Goal: Book appointment/travel/reservation

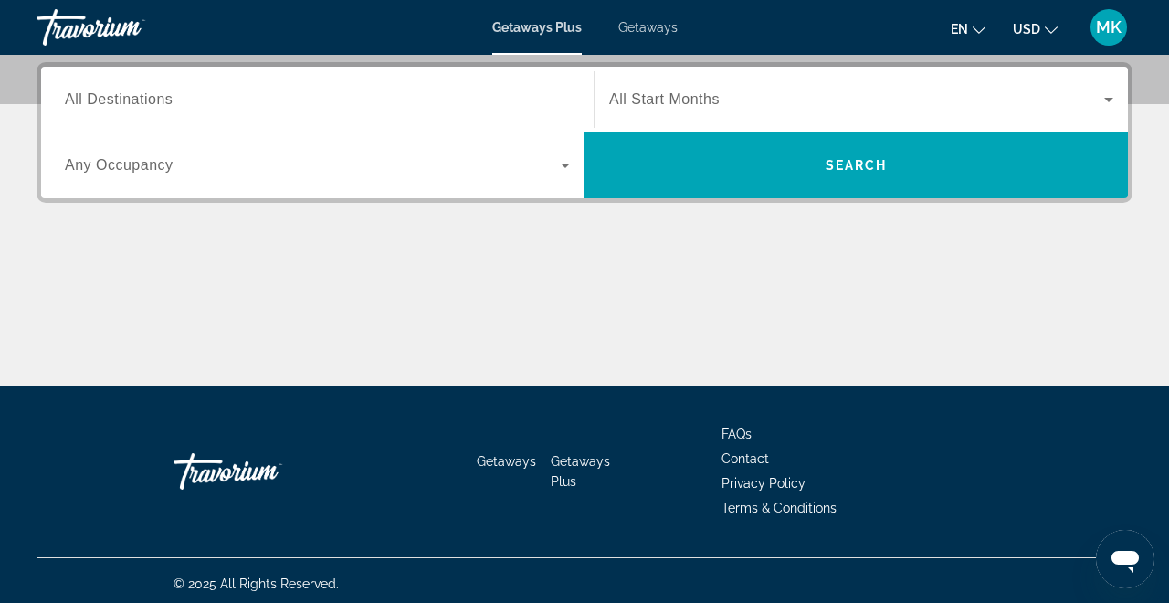
scroll to position [450, 0]
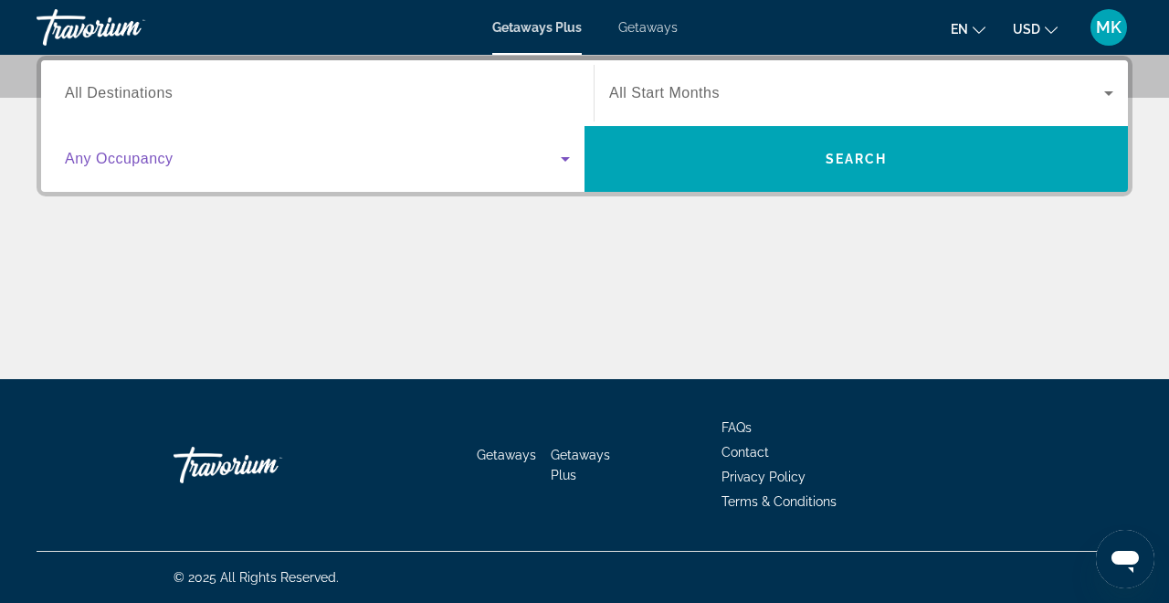
click at [567, 158] on icon "Search widget" at bounding box center [565, 159] width 9 height 5
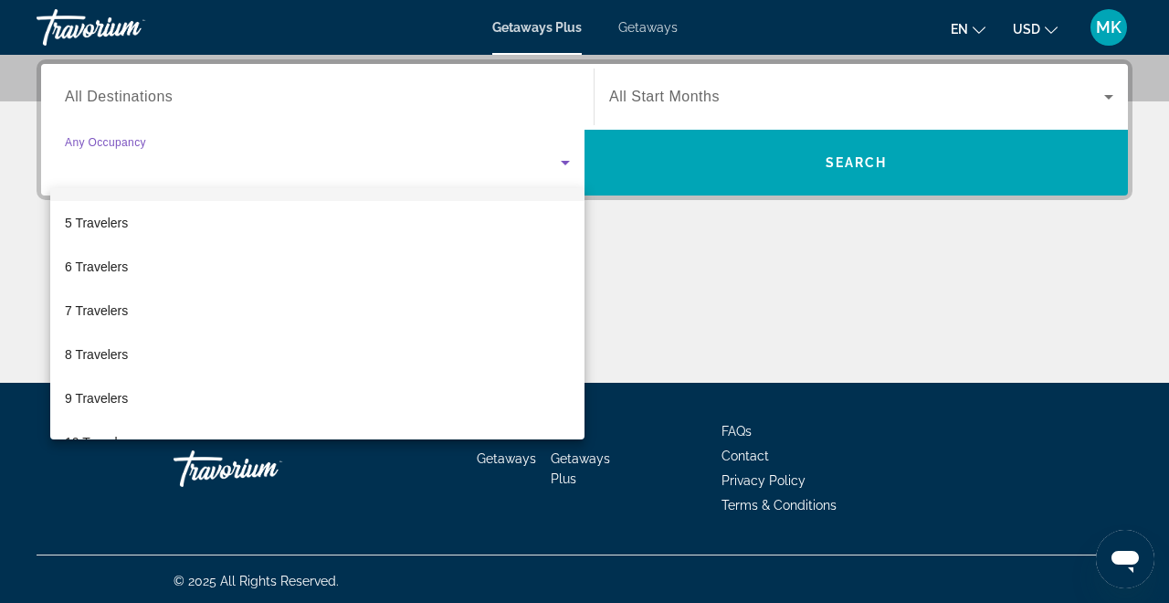
scroll to position [187, 0]
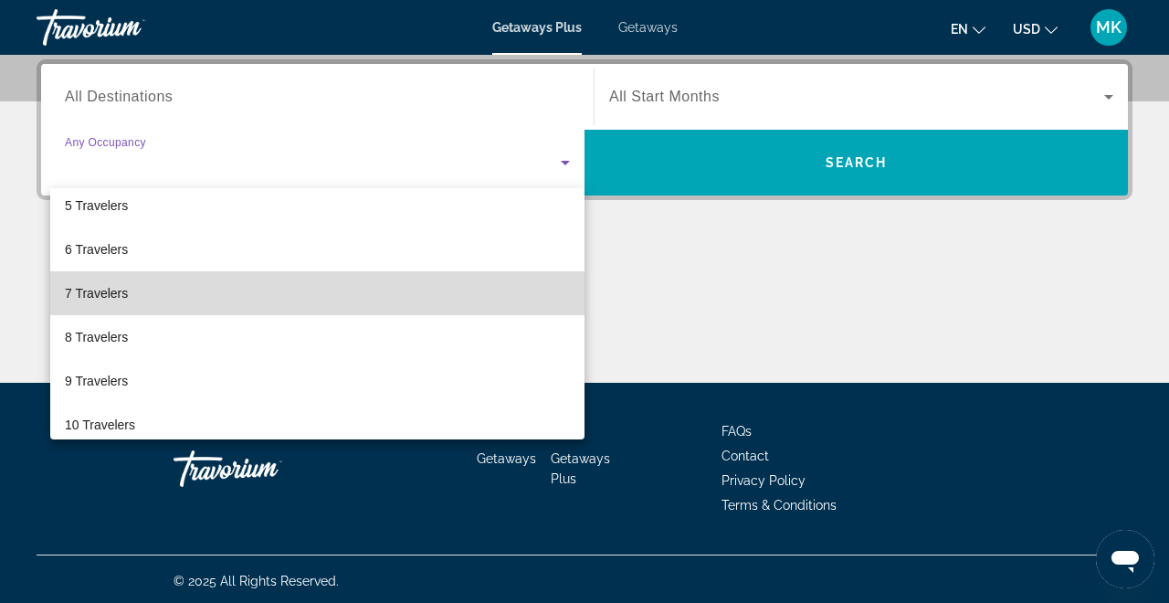
click at [354, 301] on mat-option "7 Travelers" at bounding box center [317, 293] width 534 height 44
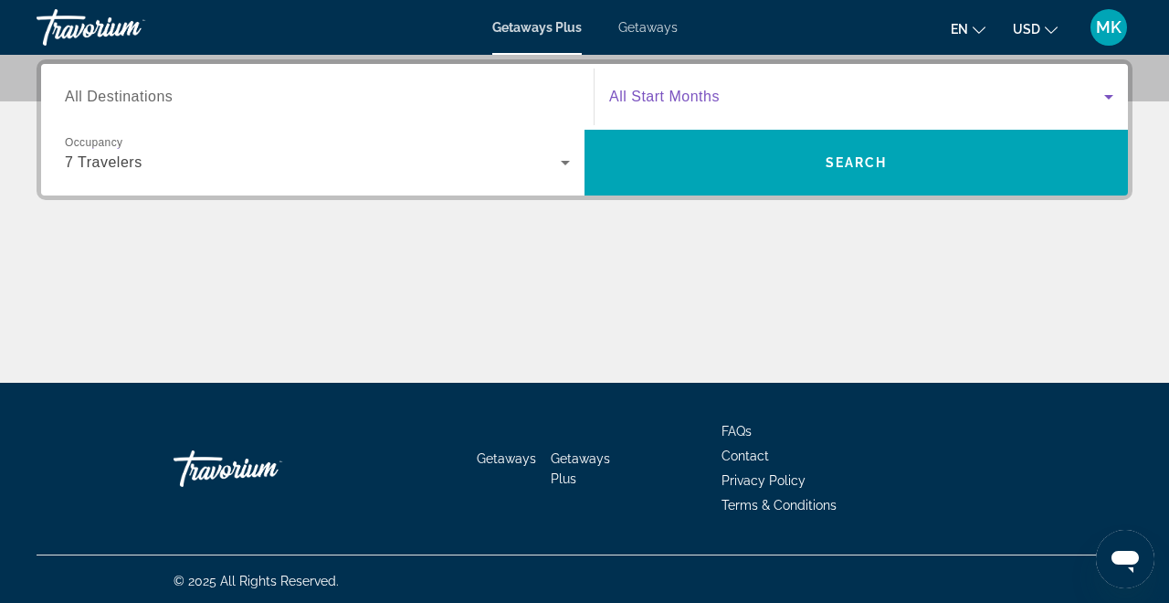
click at [871, 92] on span "Search widget" at bounding box center [856, 97] width 495 height 22
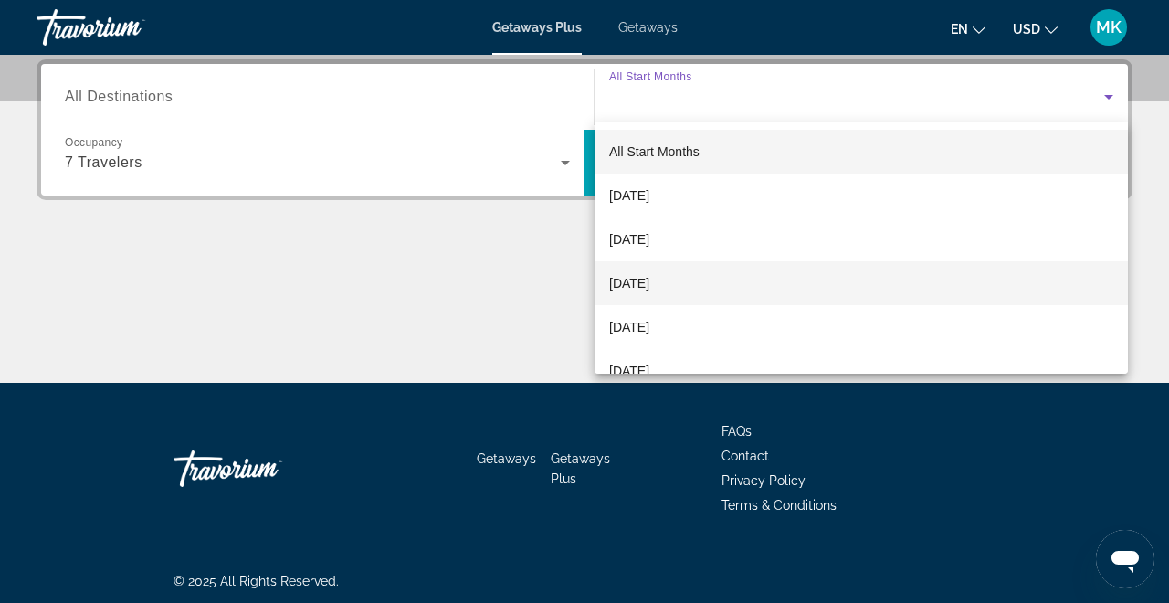
click at [649, 279] on span "[DATE]" at bounding box center [629, 283] width 40 height 22
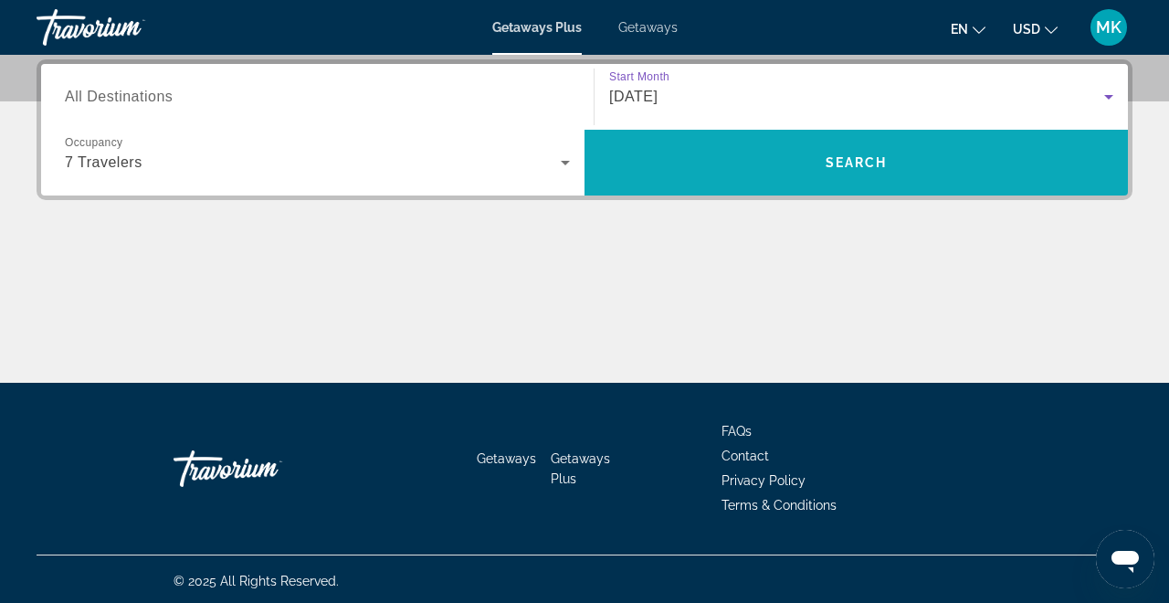
click at [715, 174] on span "Search" at bounding box center [855, 163] width 543 height 44
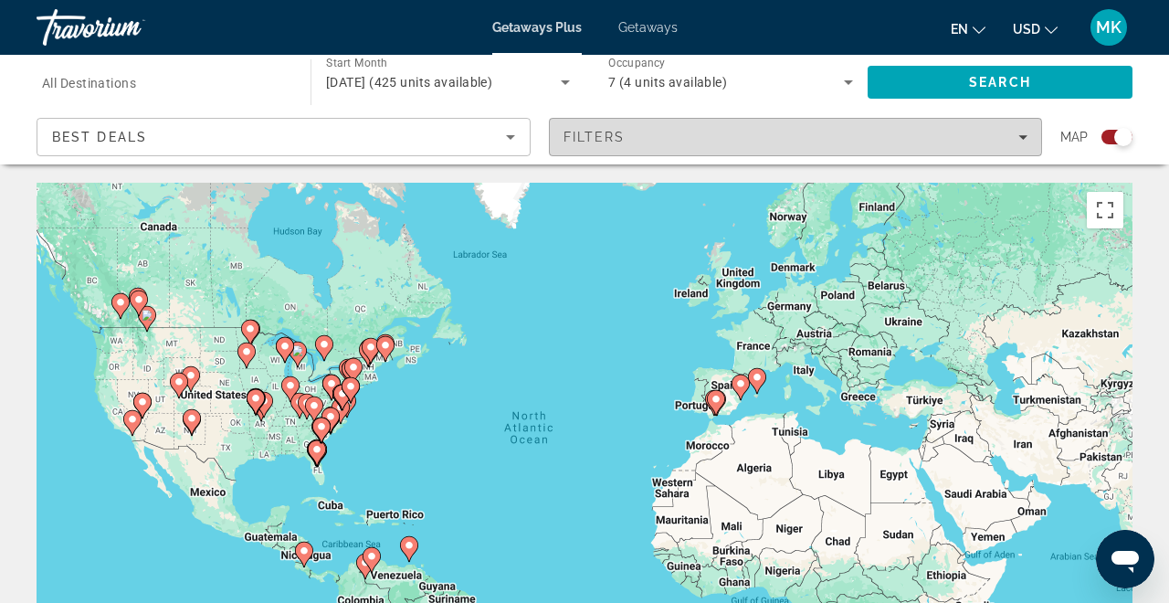
click at [645, 136] on div "Filters" at bounding box center [795, 137] width 465 height 15
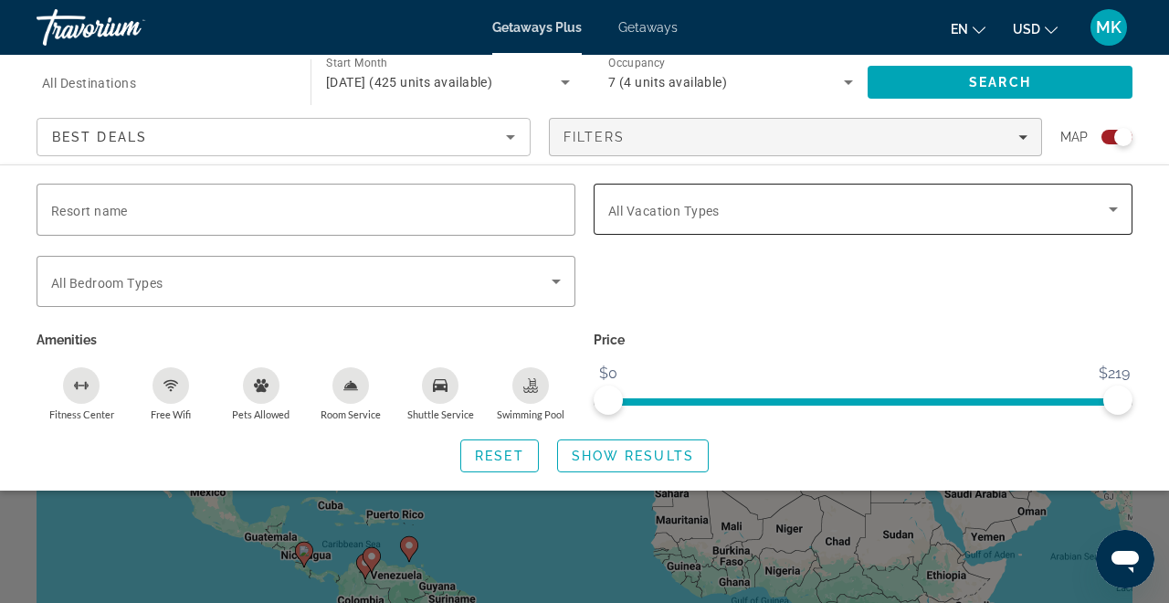
click at [670, 217] on div "Vacation Types All Vacation Types" at bounding box center [862, 209] width 509 height 51
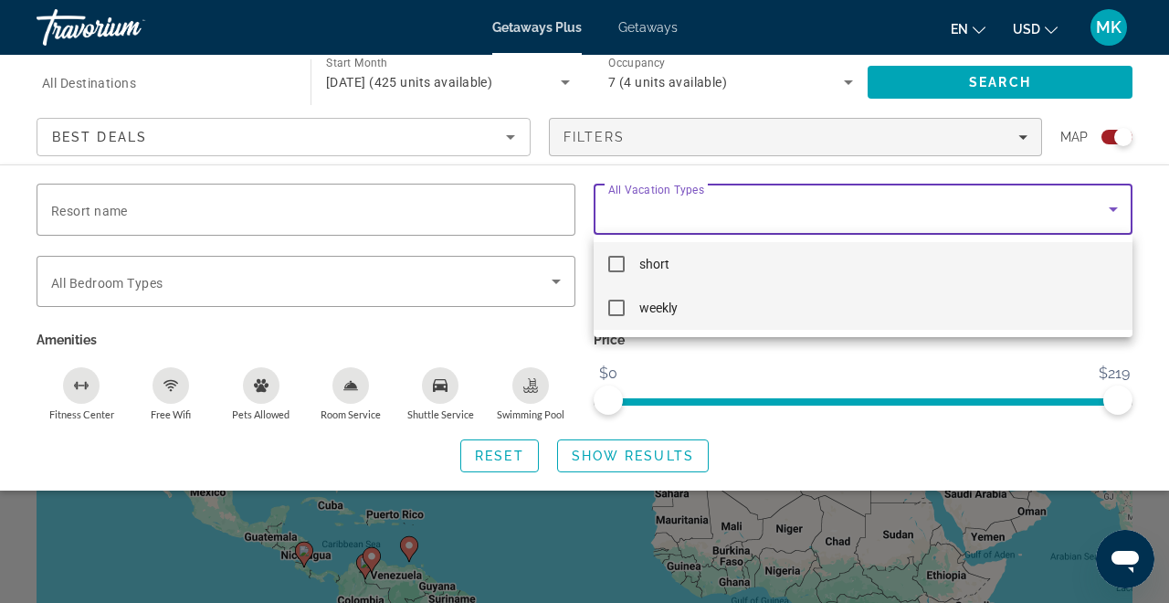
click at [614, 305] on mat-pseudo-checkbox at bounding box center [616, 307] width 16 height 16
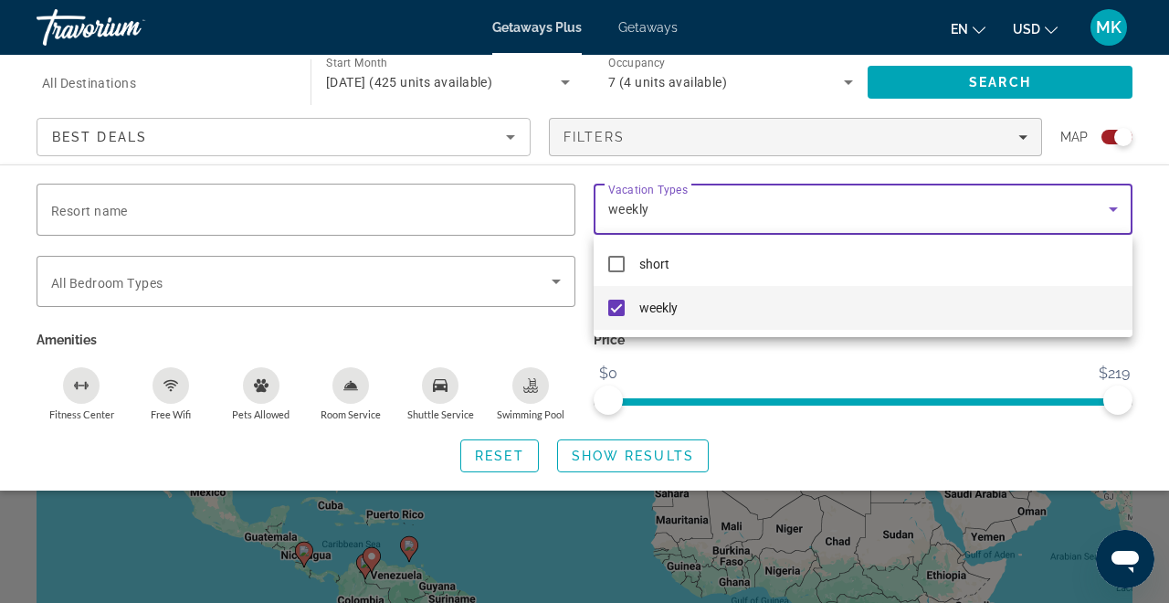
click at [657, 447] on div at bounding box center [584, 301] width 1169 height 603
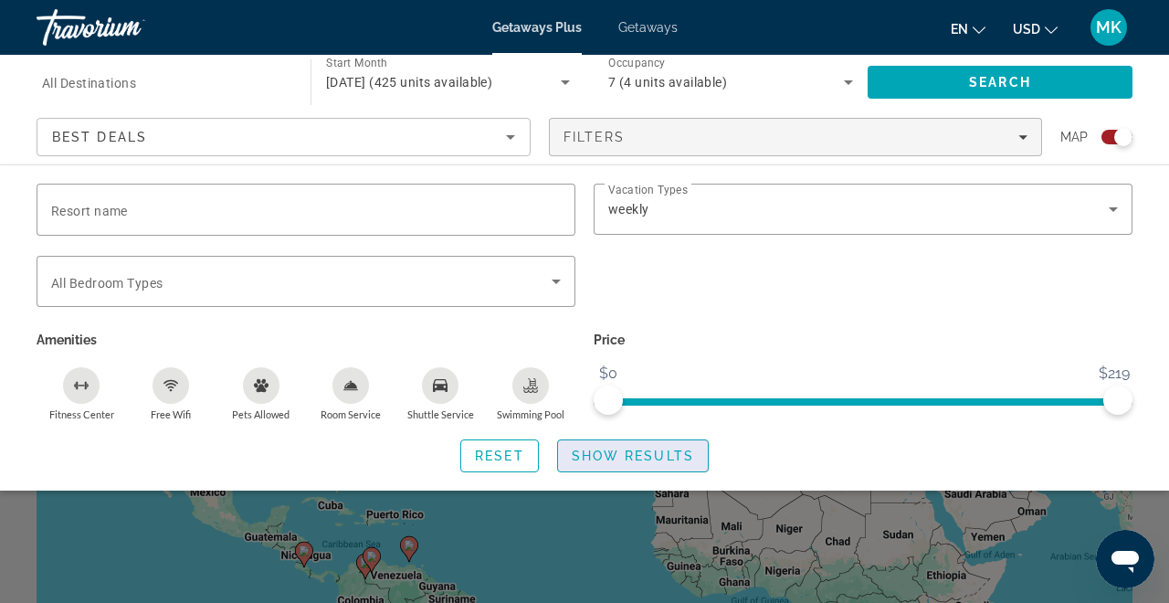
click at [655, 456] on span "Show Results" at bounding box center [633, 455] width 122 height 15
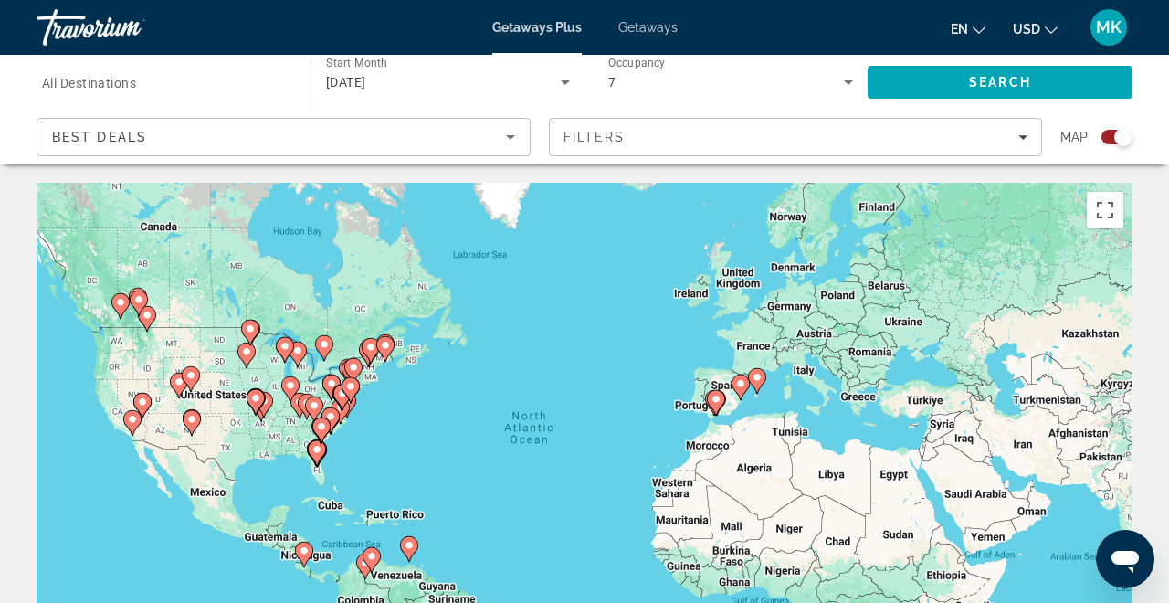
click at [122, 302] on image "Main content" at bounding box center [120, 302] width 11 height 11
type input "**********"
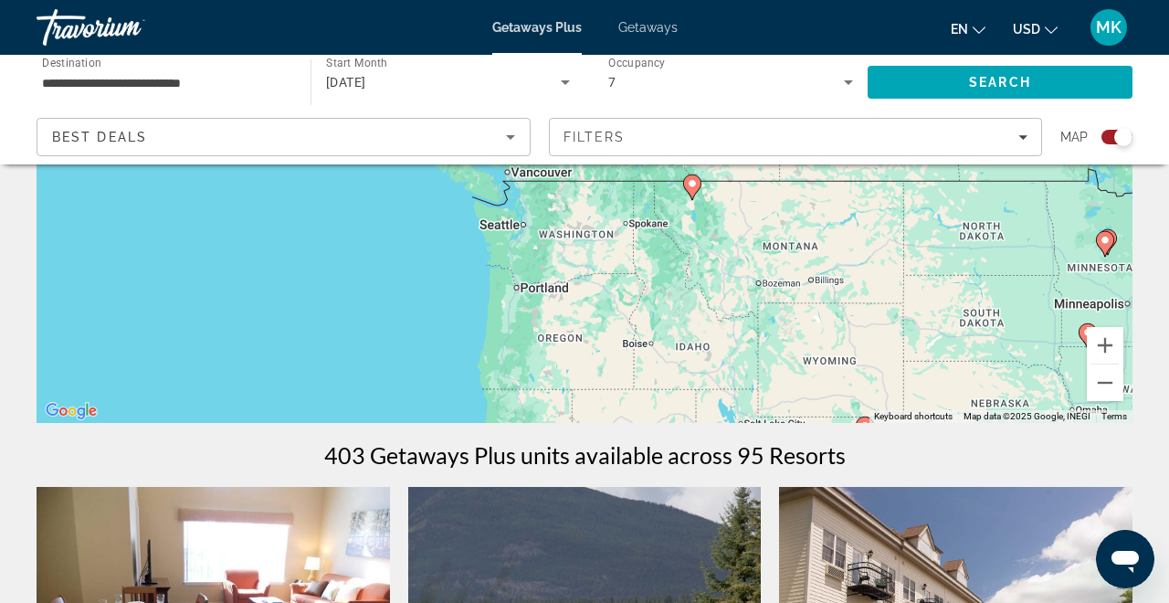
scroll to position [260, 0]
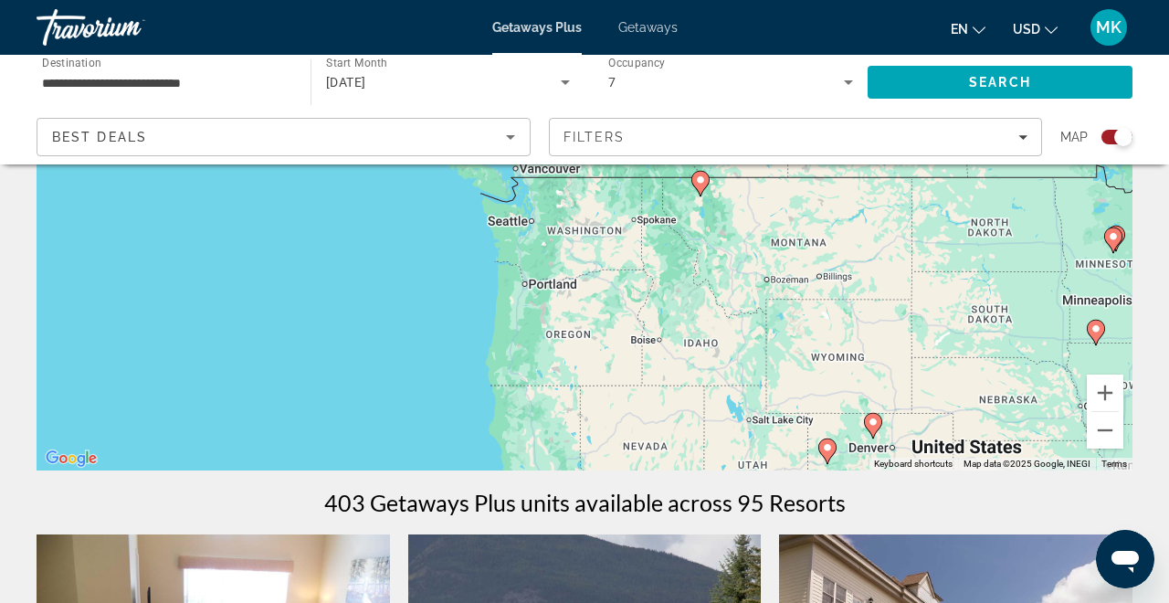
drag, startPoint x: 413, startPoint y: 367, endPoint x: 421, endPoint y: 313, distance: 54.5
click at [421, 313] on div "To activate drag with keyboard, press Alt + Enter. Once in keyboard drag state,…" at bounding box center [585, 196] width 1096 height 548
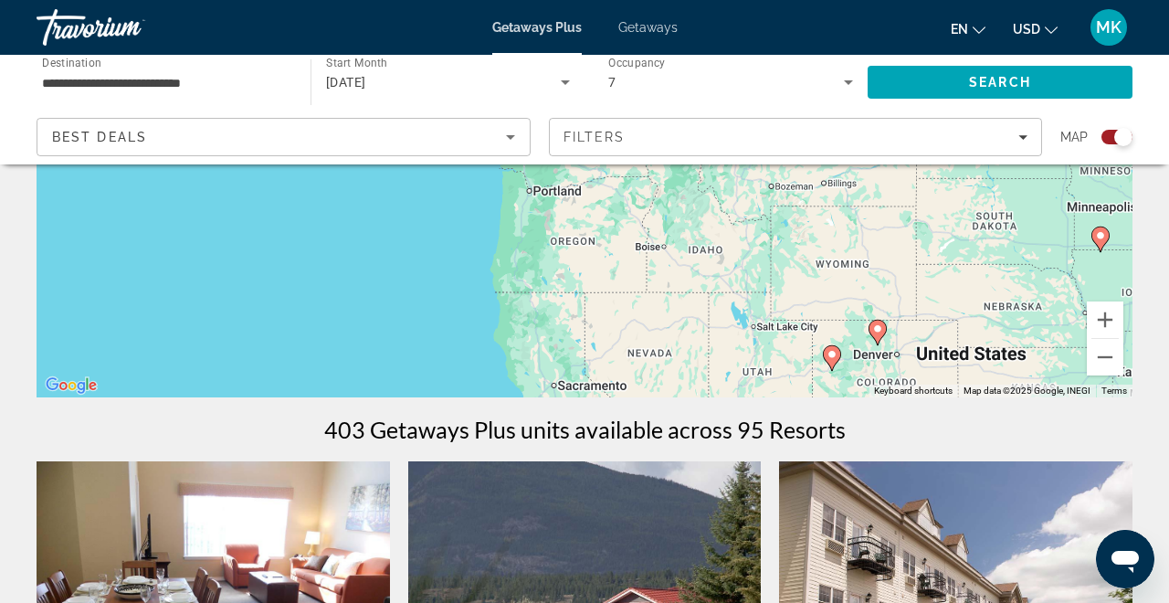
scroll to position [297, 0]
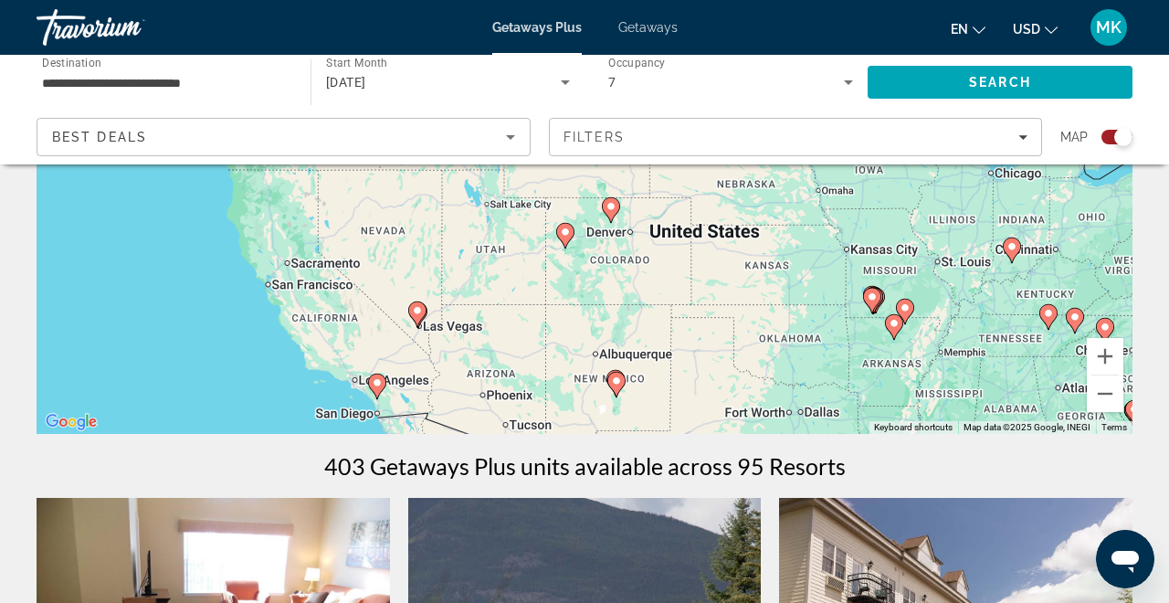
drag, startPoint x: 693, startPoint y: 355, endPoint x: 426, endPoint y: 194, distance: 311.7
click at [426, 194] on div "To activate drag with keyboard, press Alt + Enter. Once in keyboard drag state,…" at bounding box center [585, 160] width 1096 height 548
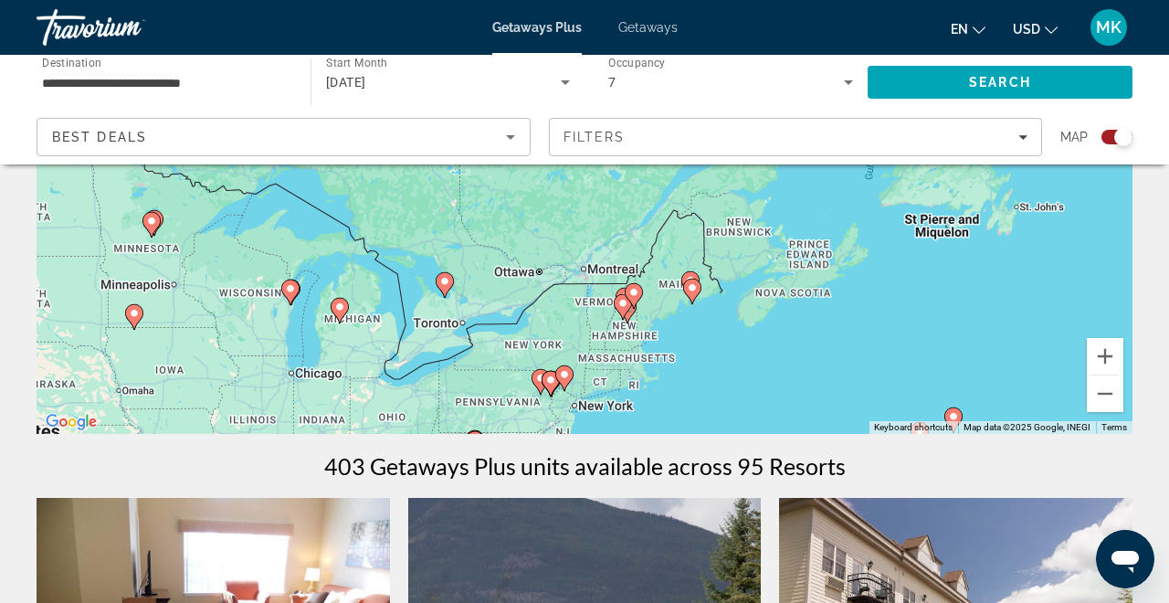
drag, startPoint x: 761, startPoint y: 340, endPoint x: 61, endPoint y: 537, distance: 727.5
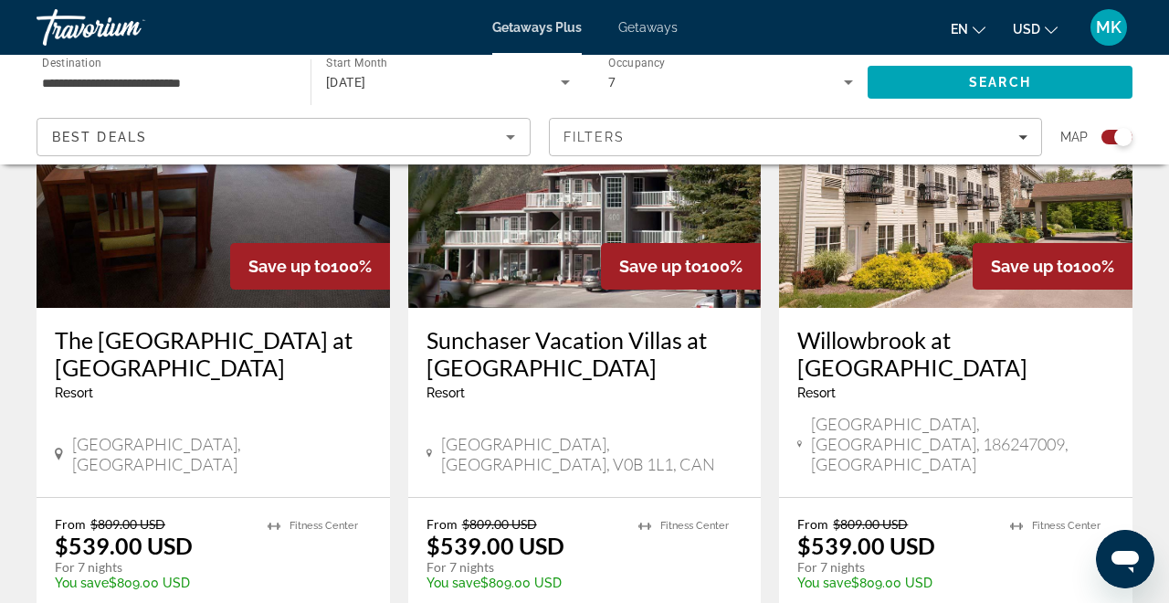
scroll to position [788, 0]
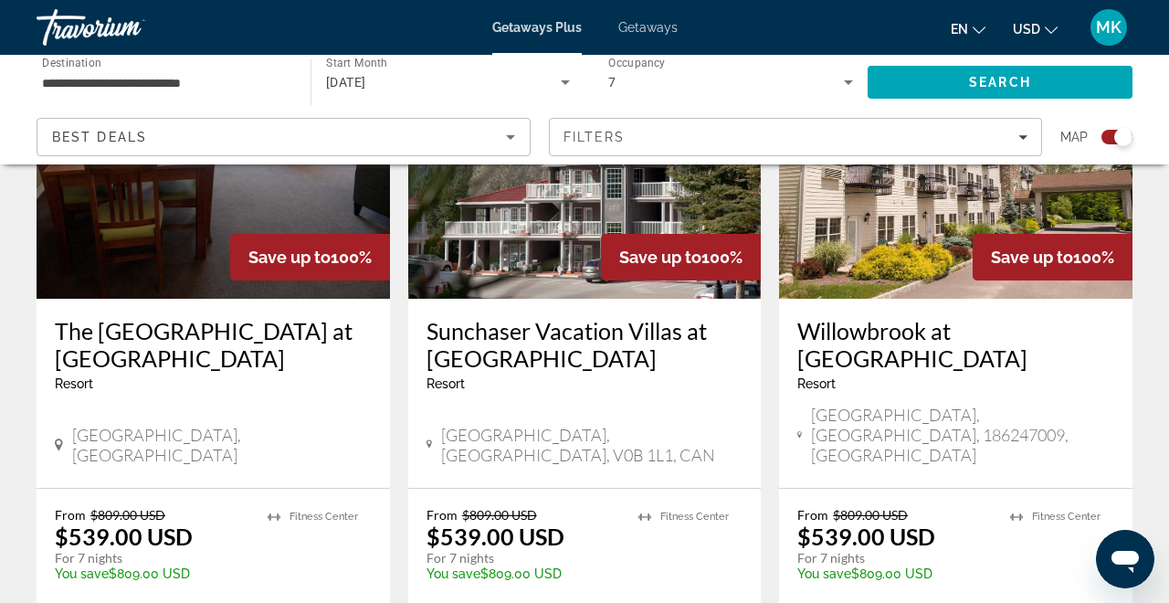
click at [661, 32] on span "Getaways" at bounding box center [647, 27] width 59 height 15
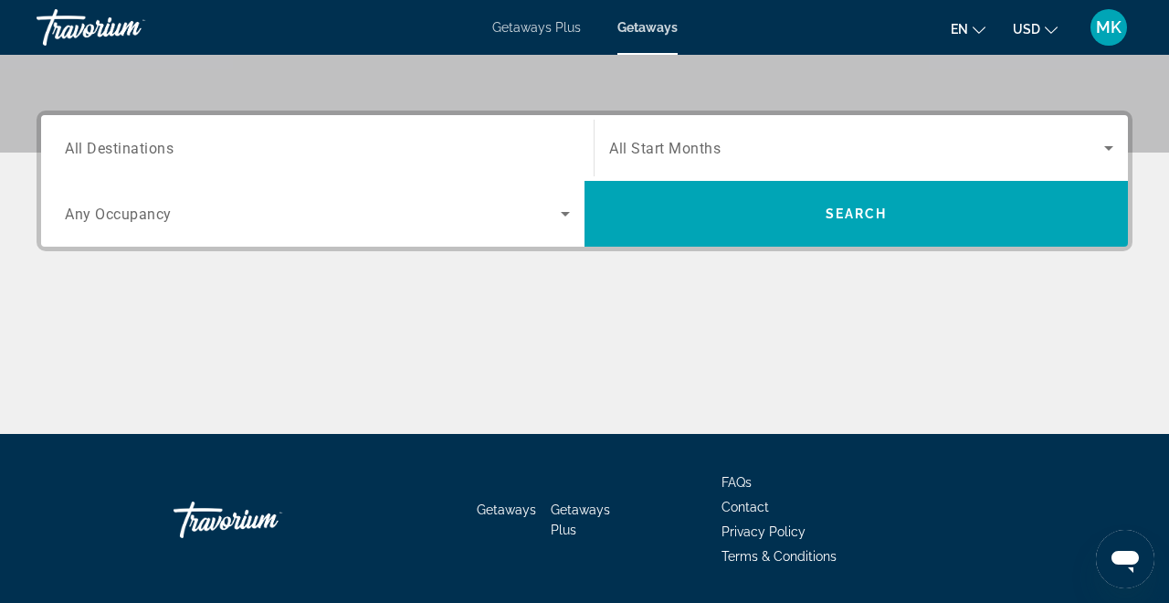
scroll to position [405, 0]
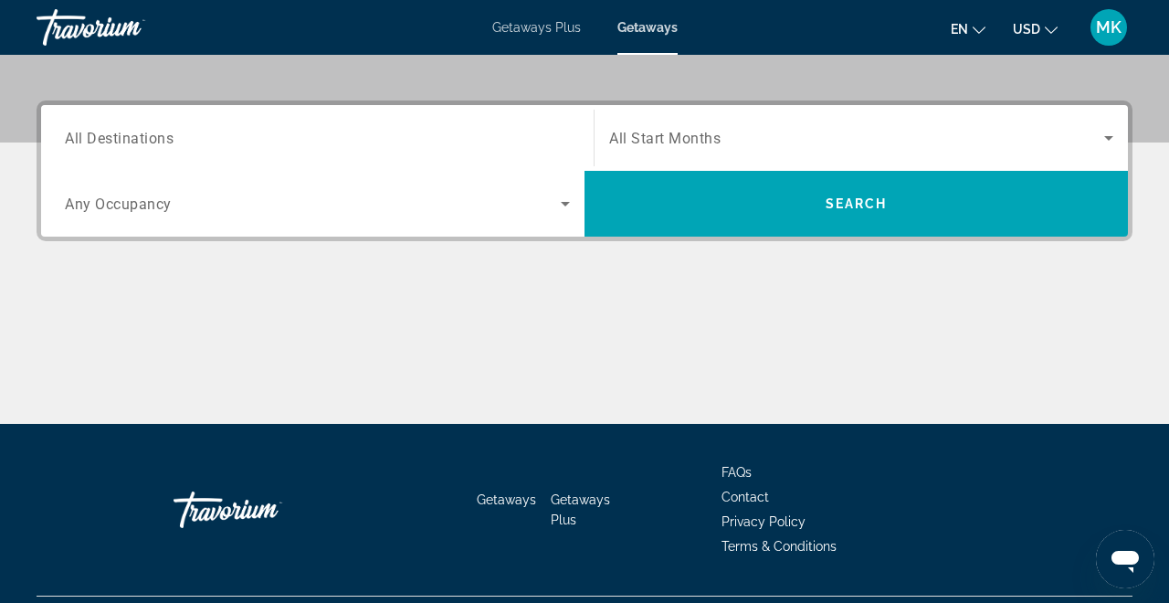
click at [529, 210] on span "Search widget" at bounding box center [313, 204] width 496 height 22
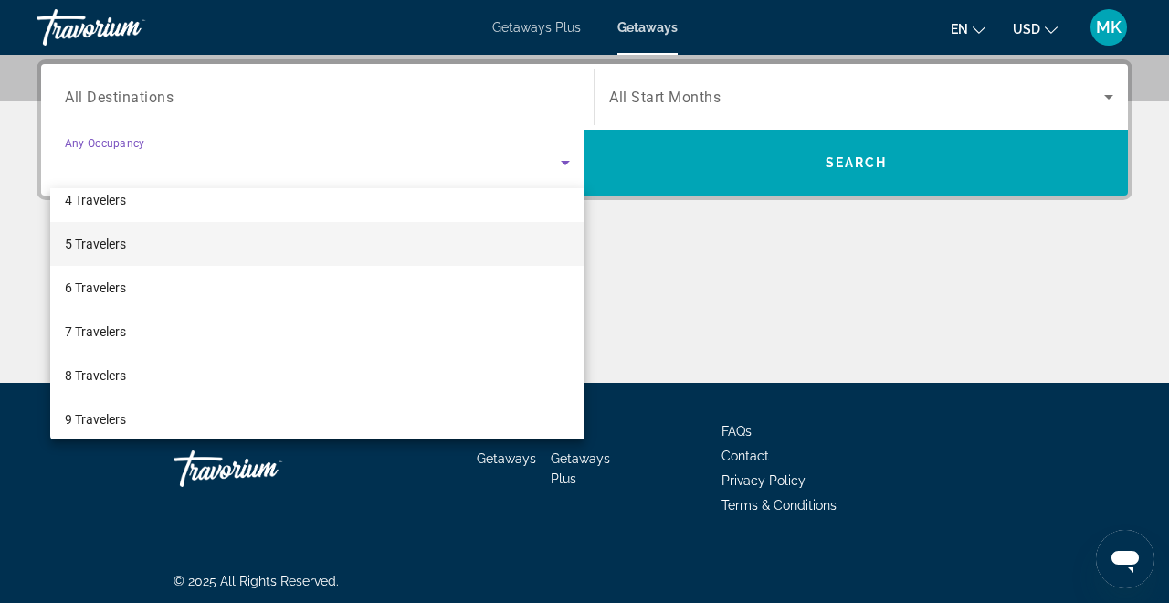
scroll to position [155, 0]
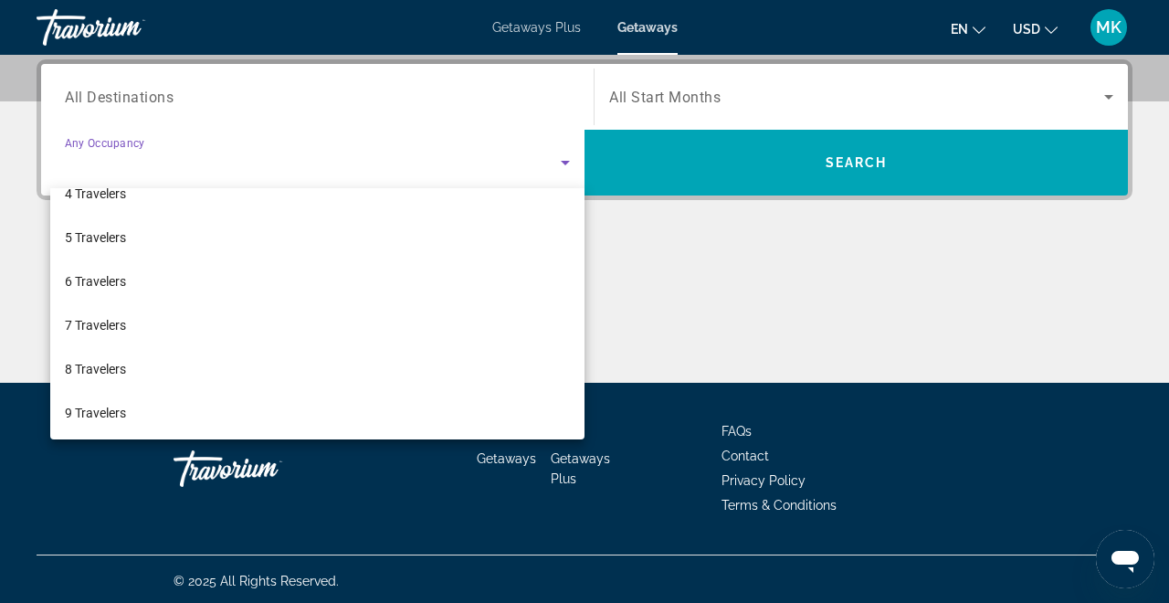
click at [497, 152] on div at bounding box center [584, 301] width 1169 height 603
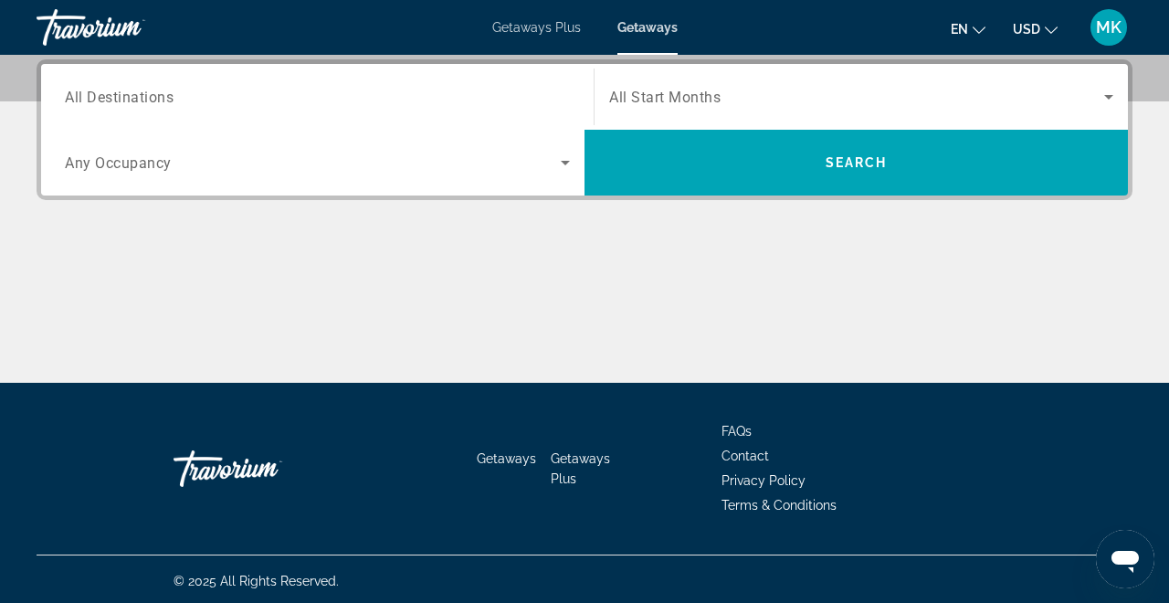
click at [659, 112] on div "Search widget" at bounding box center [861, 96] width 504 height 51
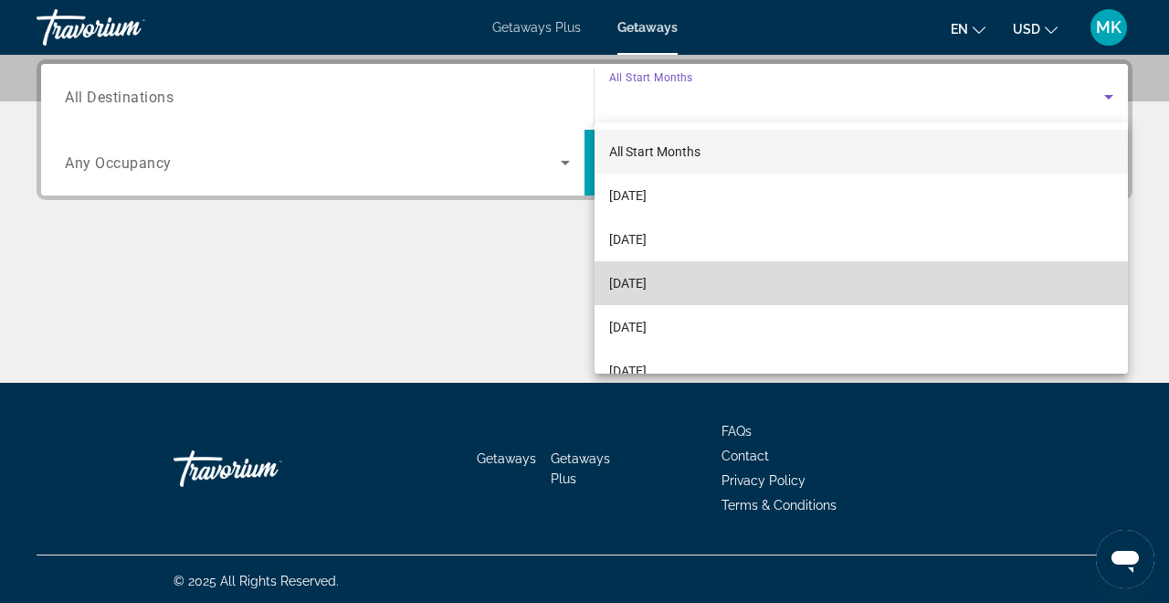
click at [645, 282] on span "[DATE]" at bounding box center [627, 283] width 37 height 22
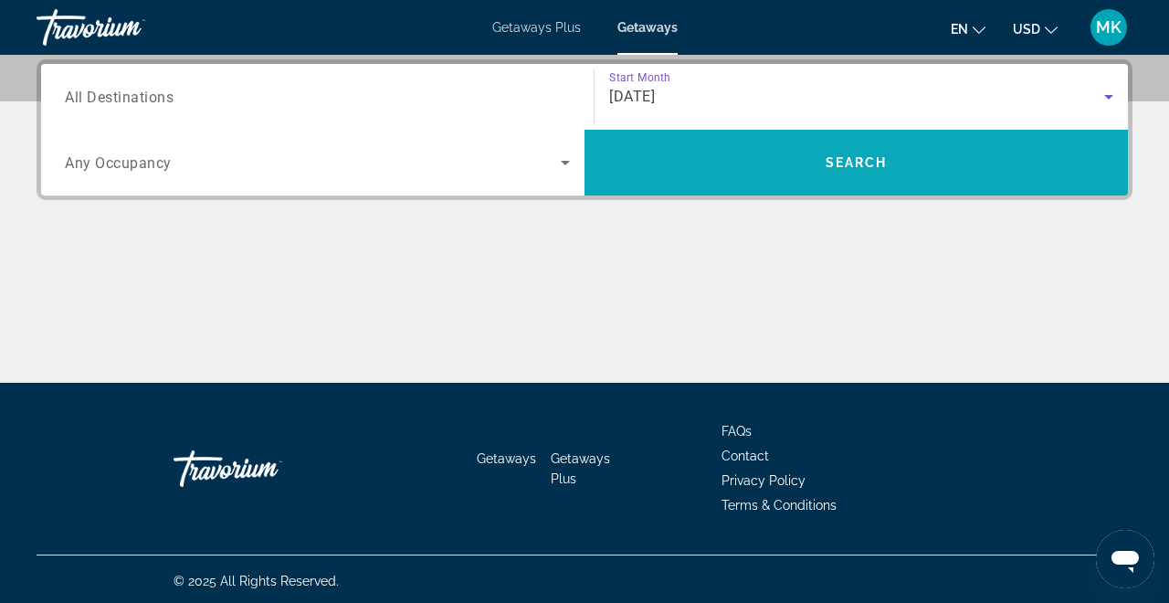
click at [741, 181] on span "Search" at bounding box center [855, 163] width 543 height 44
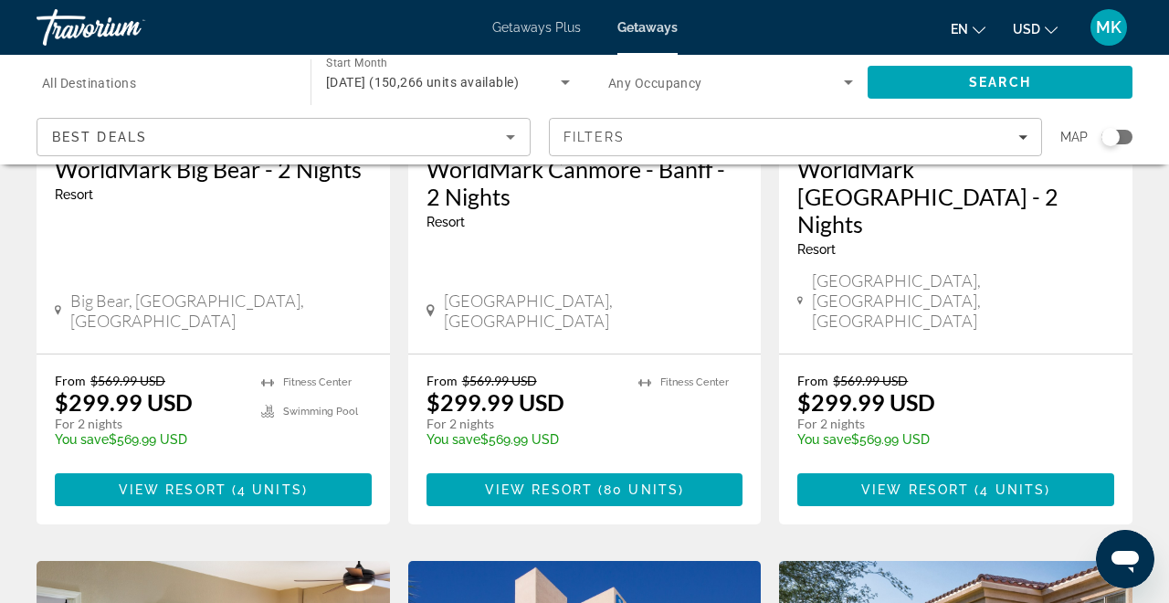
scroll to position [1102, 0]
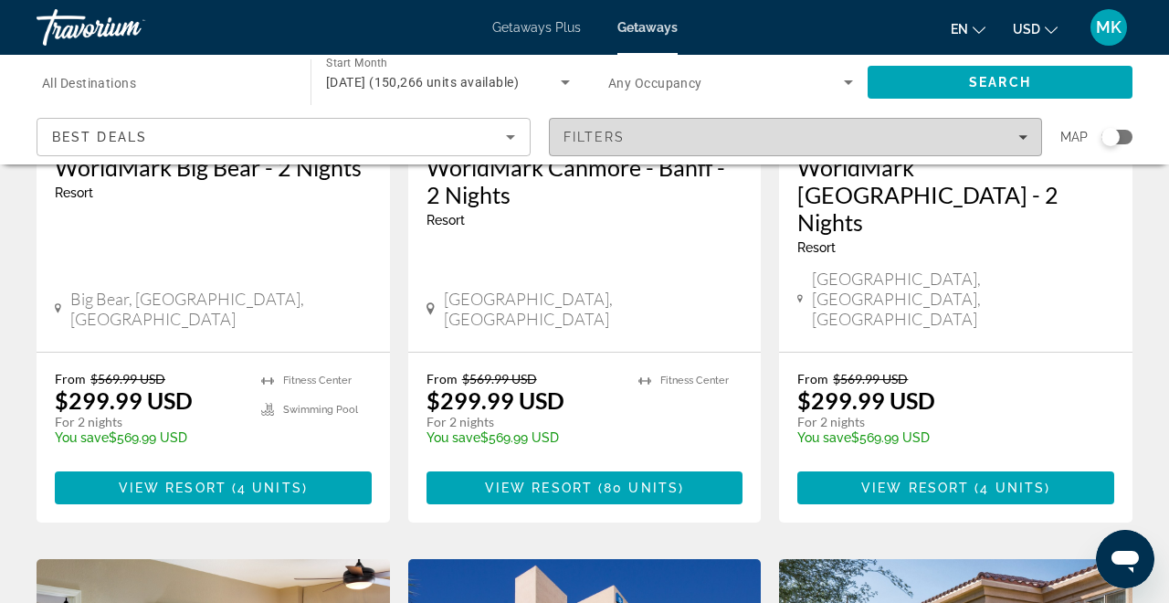
click at [698, 142] on div "Filters" at bounding box center [795, 137] width 465 height 15
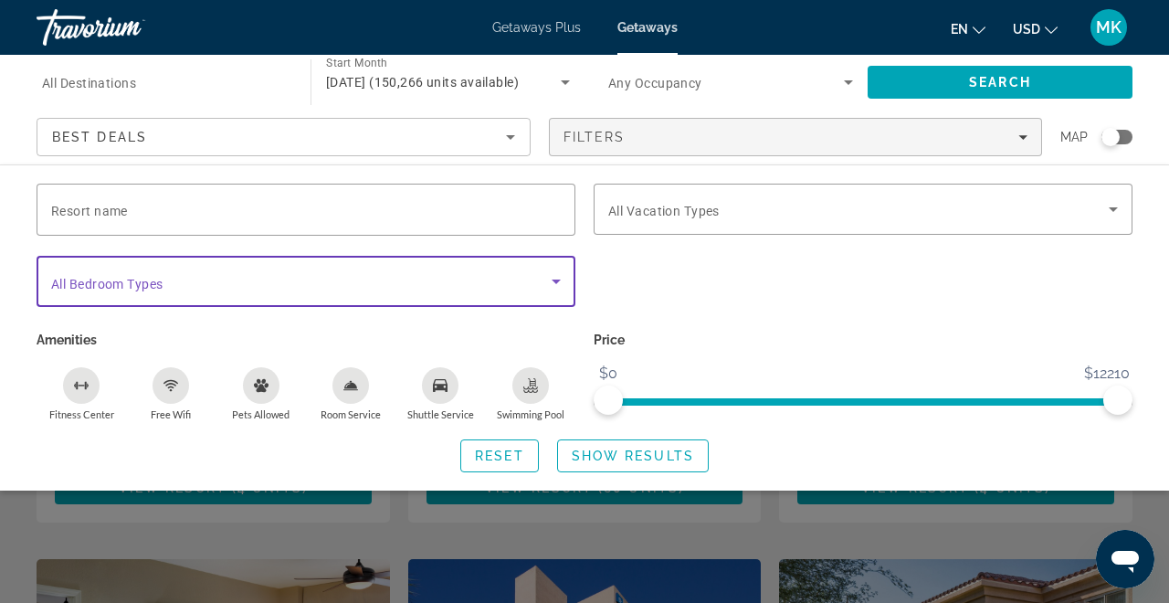
click at [547, 279] on icon "Search widget" at bounding box center [556, 281] width 22 height 22
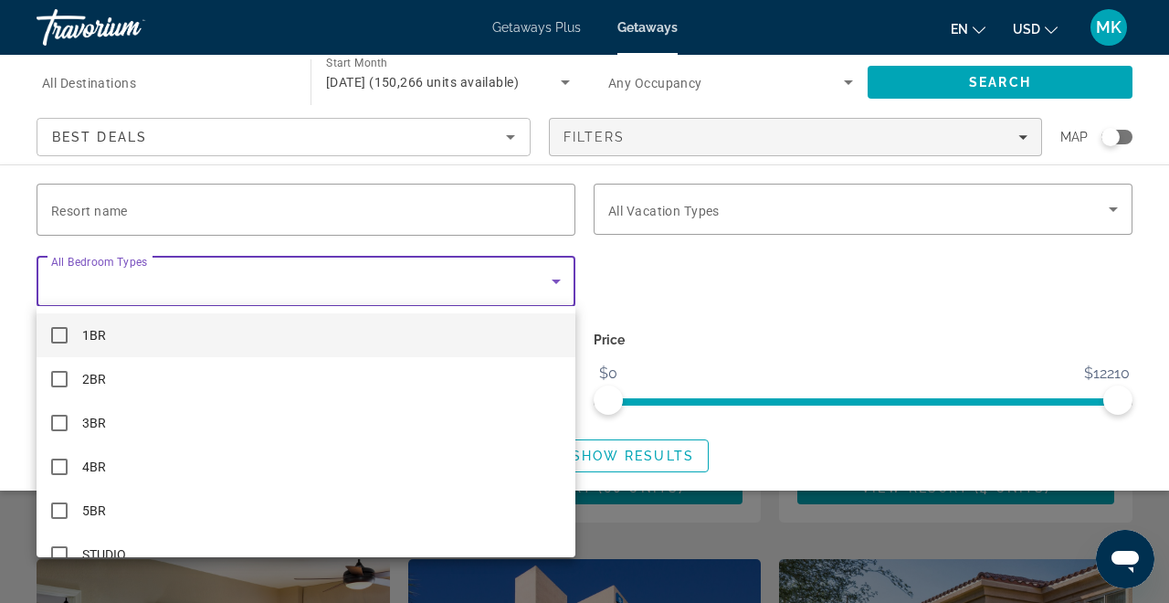
click at [547, 279] on div at bounding box center [584, 301] width 1169 height 603
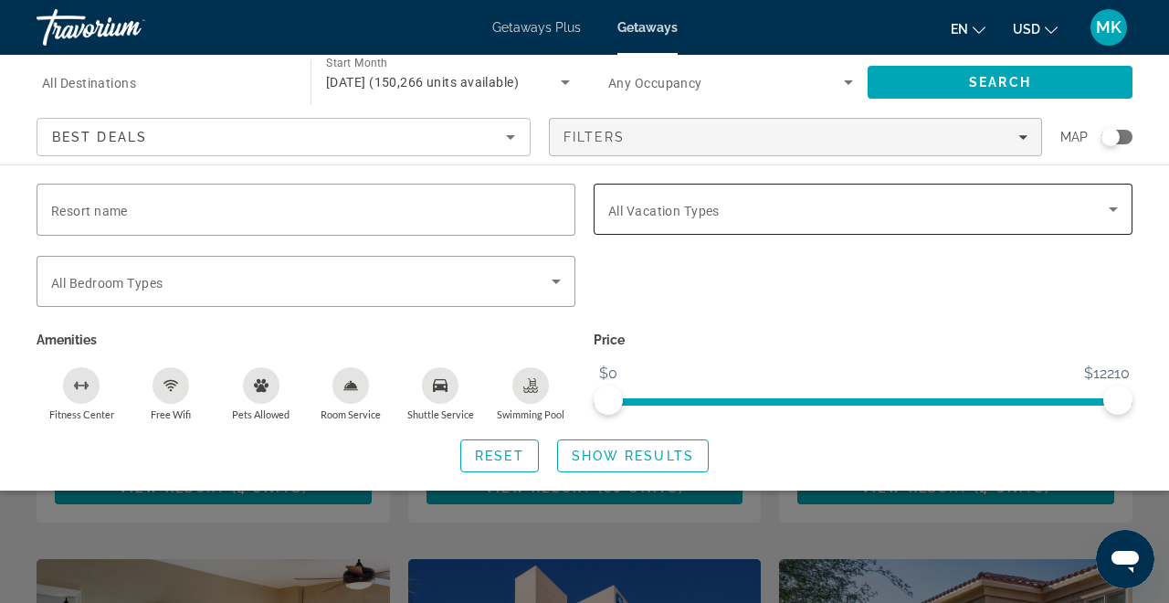
click at [717, 216] on span "All Vacation Types" at bounding box center [663, 211] width 111 height 15
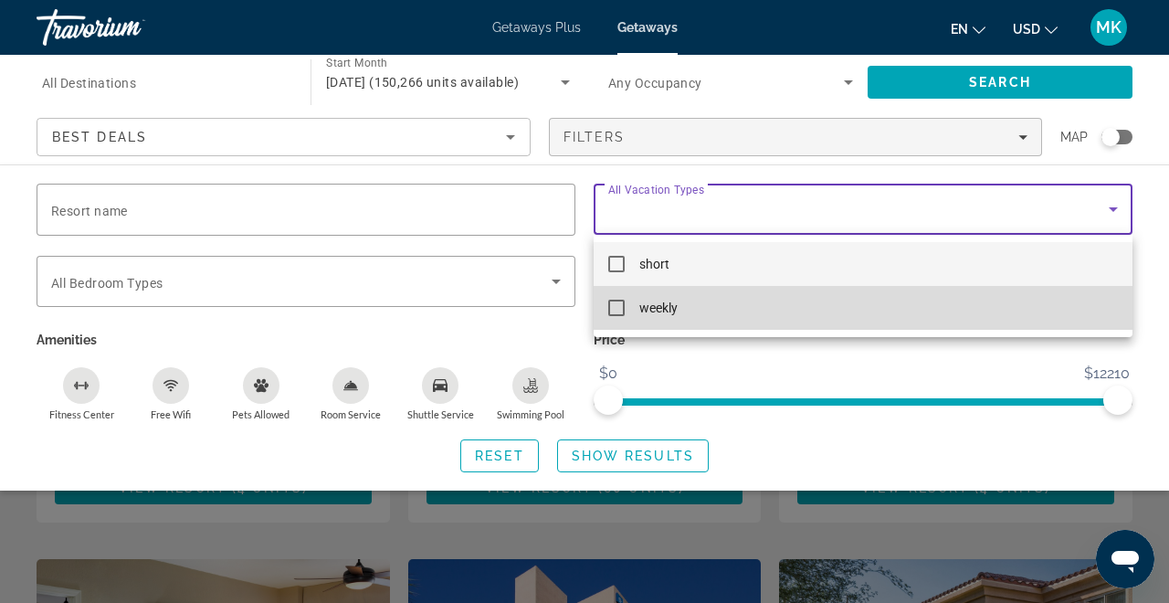
click at [650, 315] on span "weekly" at bounding box center [658, 308] width 38 height 22
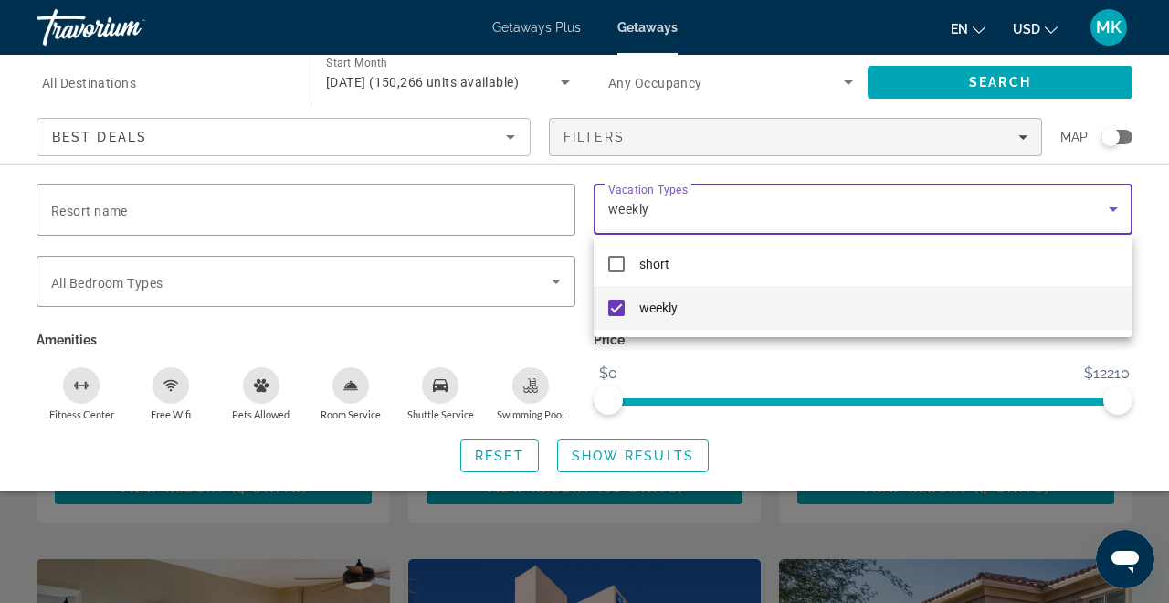
click at [603, 460] on div at bounding box center [584, 301] width 1169 height 603
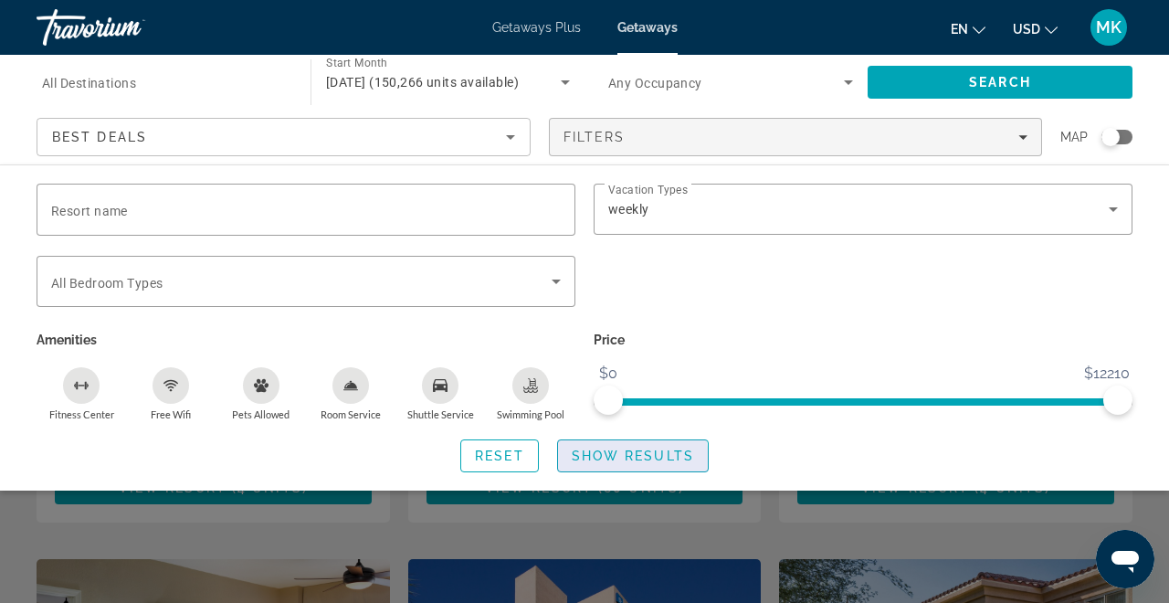
click at [603, 459] on span "Show Results" at bounding box center [633, 455] width 122 height 15
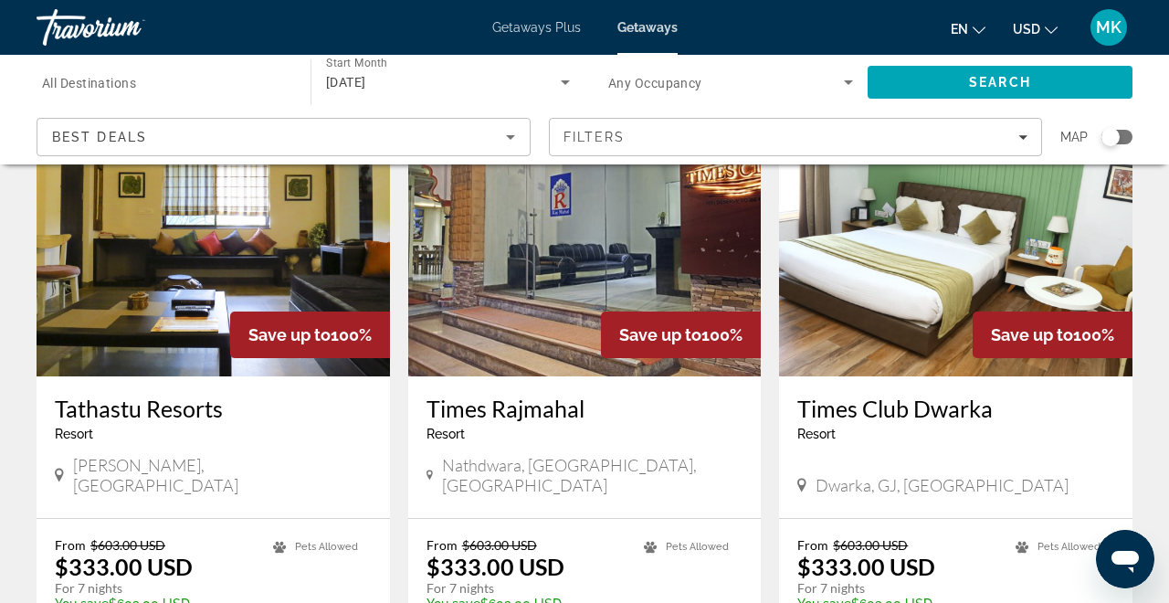
scroll to position [767, 0]
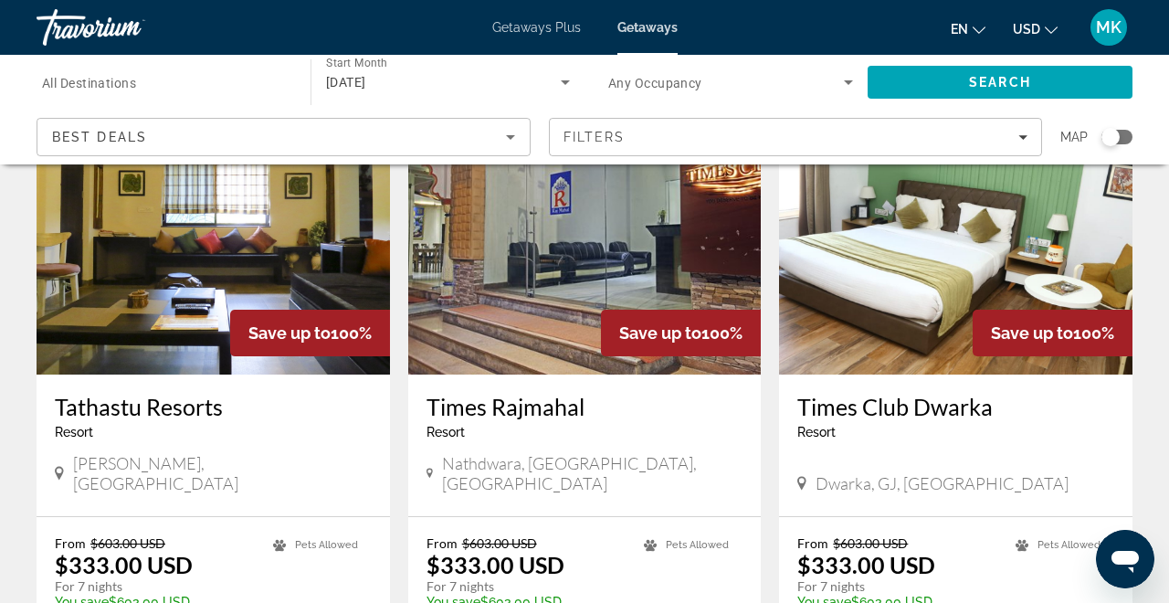
click at [1068, 137] on span "Map" at bounding box center [1073, 137] width 27 height 26
click at [1113, 137] on div "Search widget" at bounding box center [1110, 137] width 18 height 18
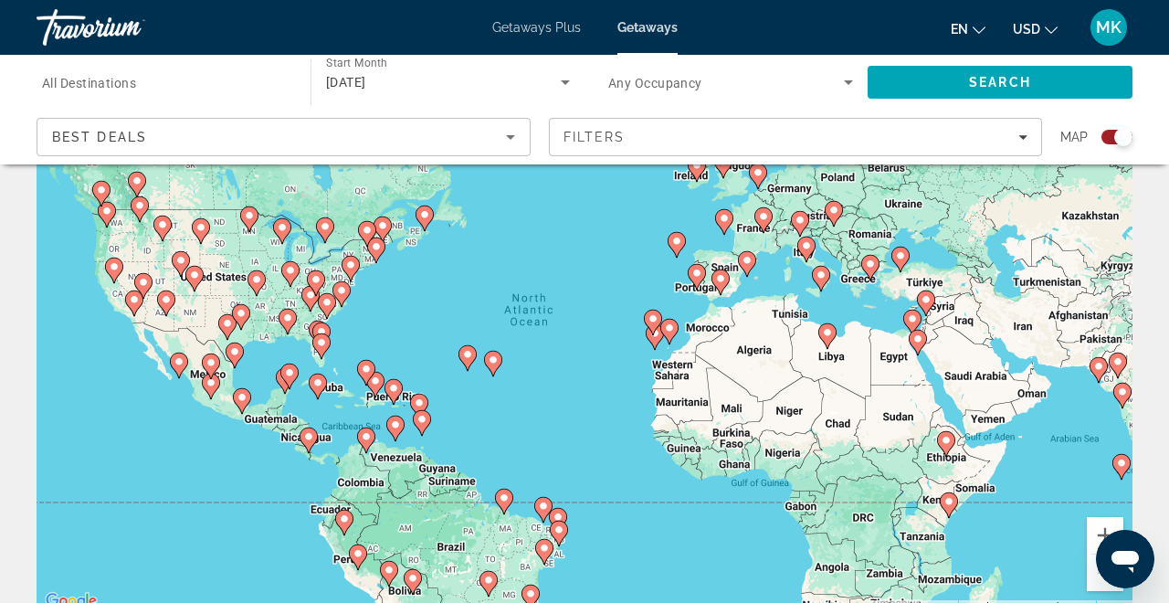
scroll to position [140, 0]
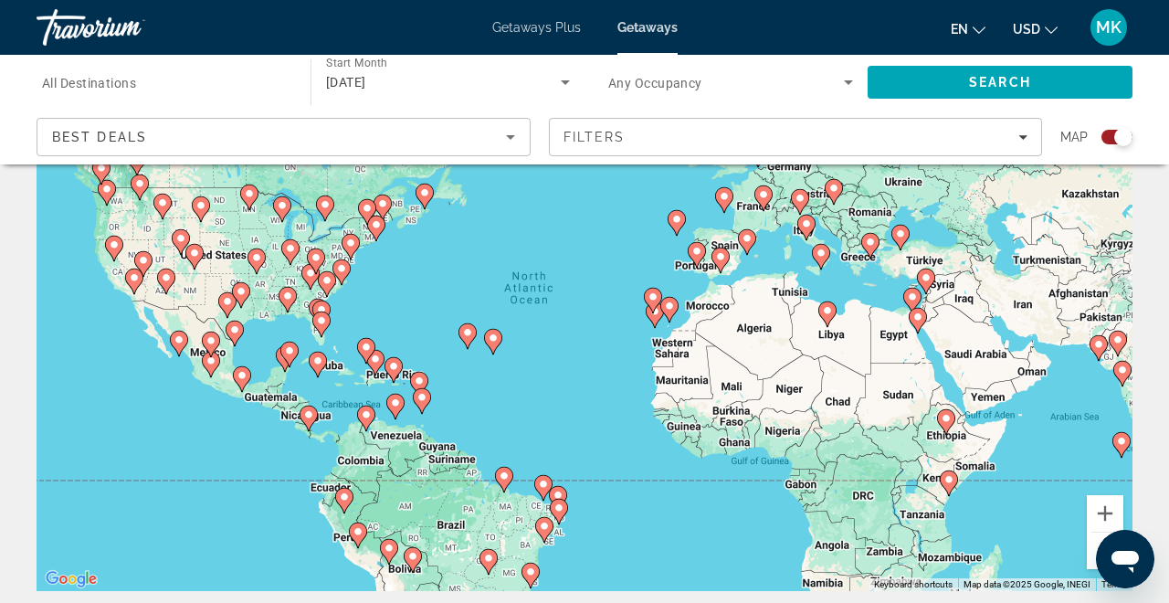
click at [238, 329] on image "Main content" at bounding box center [234, 329] width 11 height 11
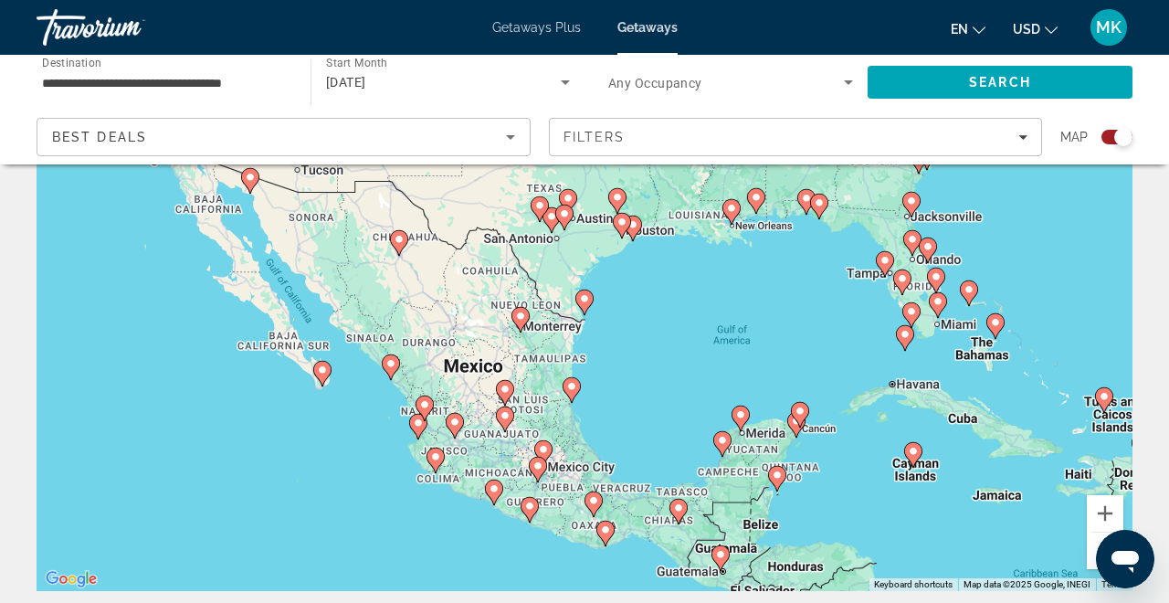
click at [1000, 330] on icon "Main content" at bounding box center [995, 326] width 16 height 24
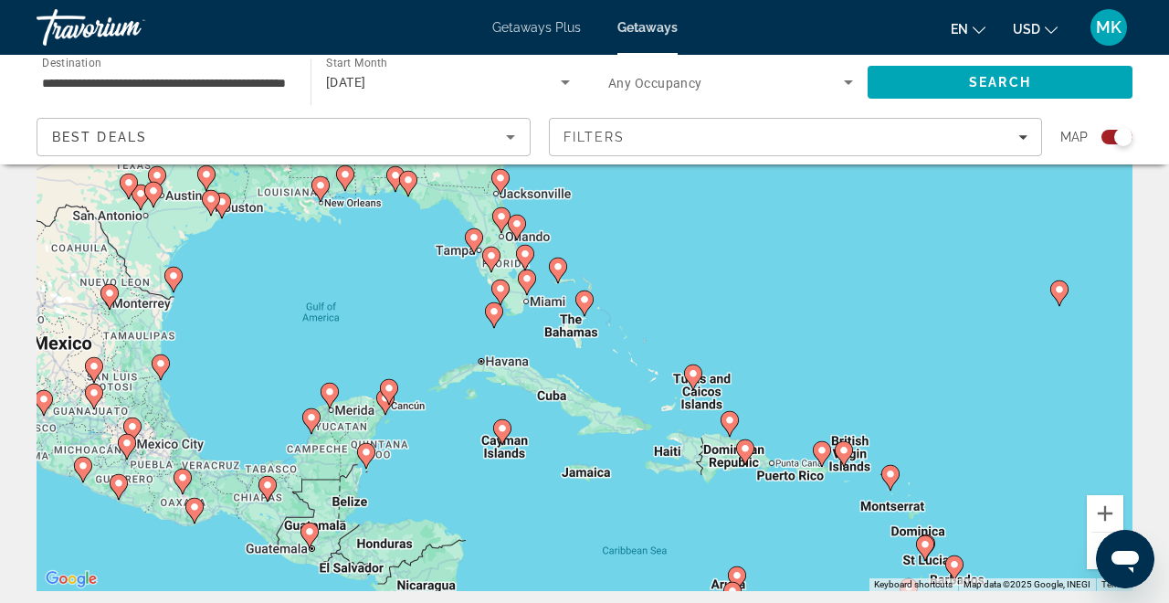
click at [582, 301] on image "Main content" at bounding box center [584, 299] width 11 height 11
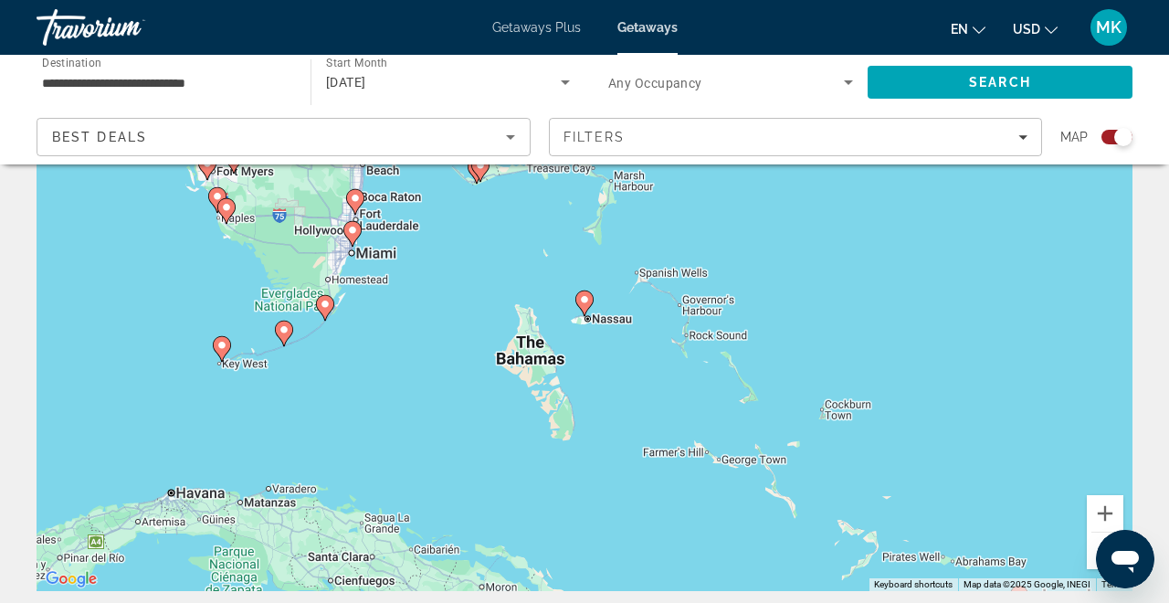
click at [585, 298] on image "Main content" at bounding box center [584, 299] width 11 height 11
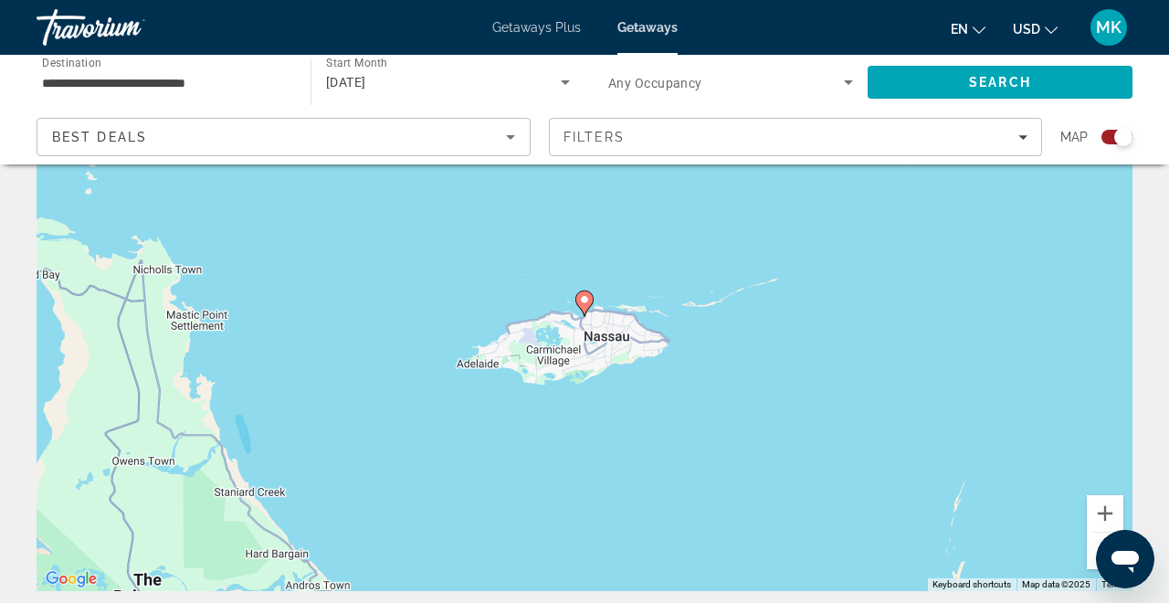
click at [586, 299] on image "Main content" at bounding box center [584, 299] width 11 height 11
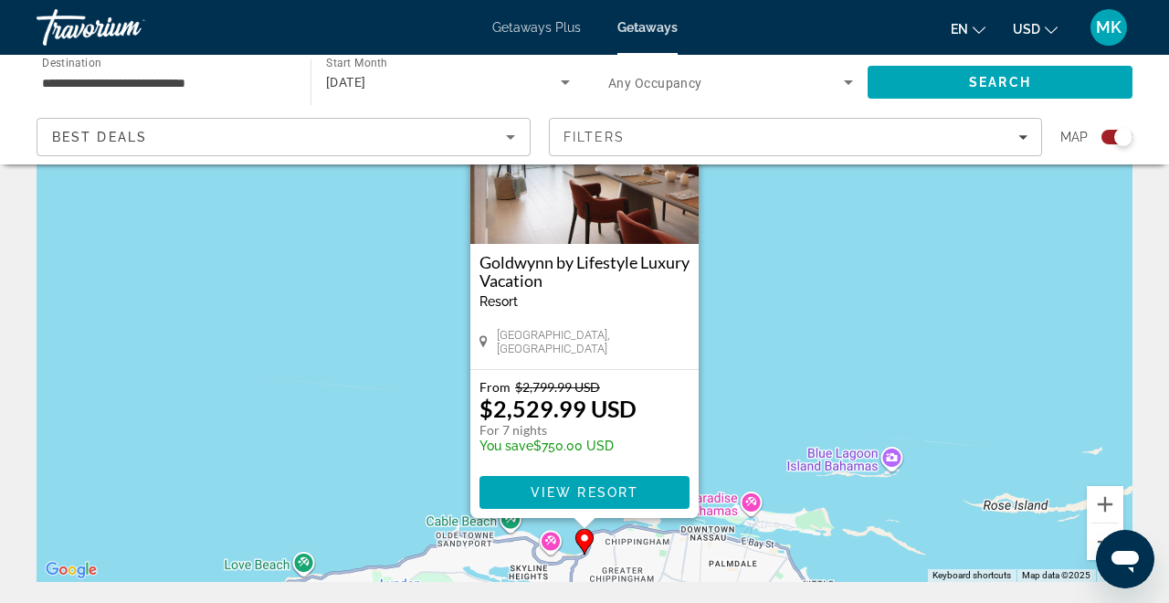
scroll to position [152, 0]
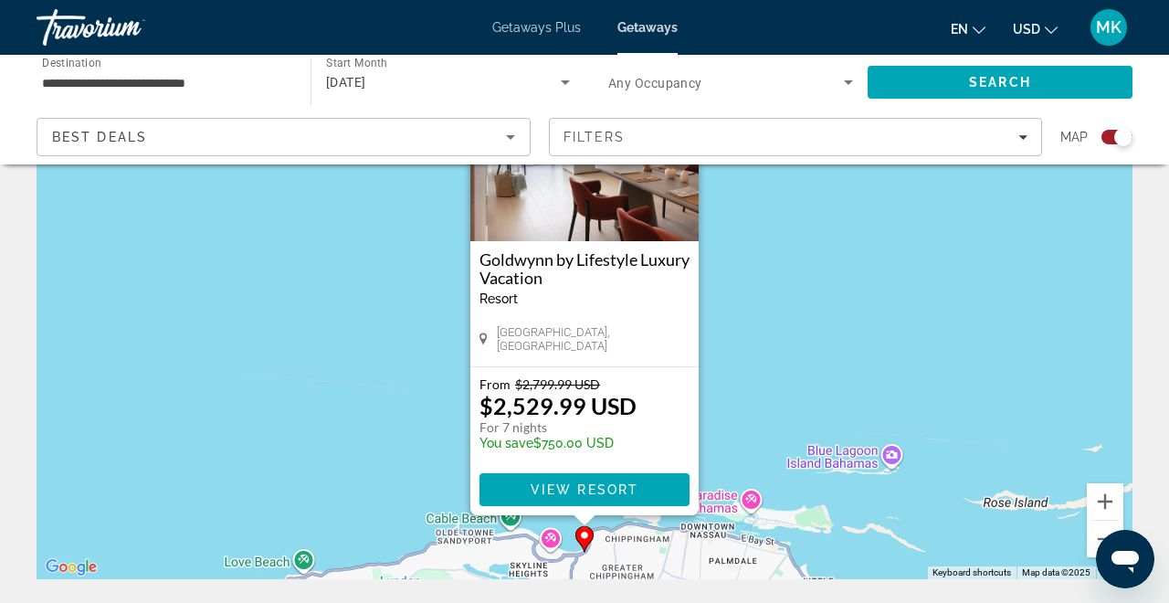
click at [404, 139] on div "Best Deals" at bounding box center [279, 137] width 454 height 22
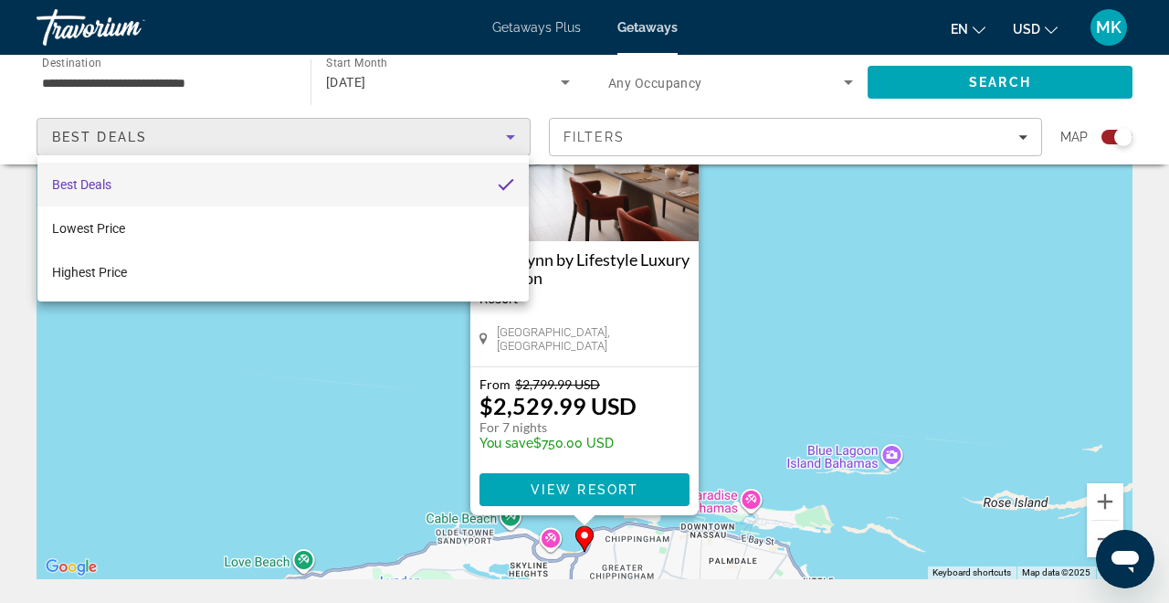
click at [750, 145] on div at bounding box center [584, 301] width 1169 height 603
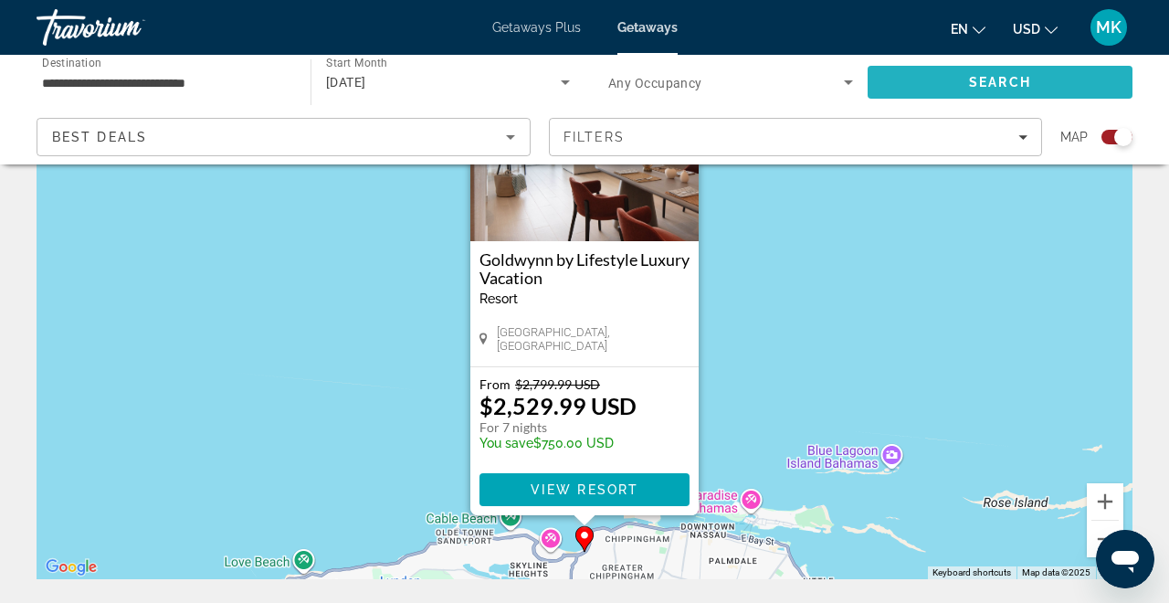
click at [916, 80] on span "Search" at bounding box center [999, 82] width 265 height 44
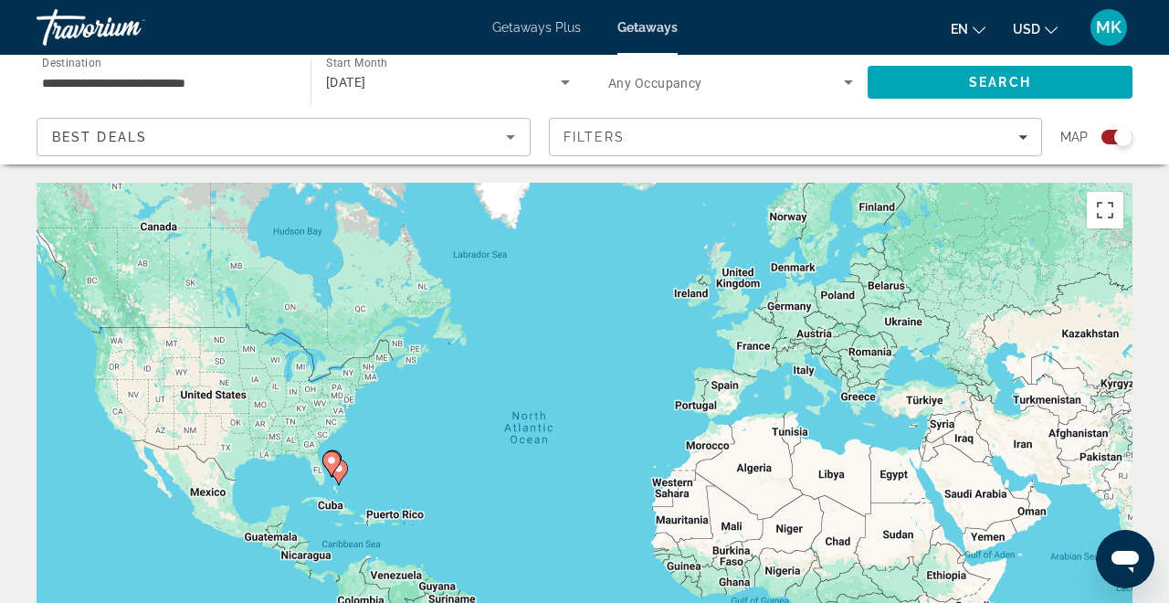
click at [210, 360] on div "To activate drag with keyboard, press Alt + Enter. Once in keyboard drag state,…" at bounding box center [585, 457] width 1096 height 548
click at [223, 425] on div "To activate drag with keyboard, press Alt + Enter. Once in keyboard drag state,…" at bounding box center [585, 457] width 1096 height 548
click at [106, 401] on div "To activate drag with keyboard, press Alt + Enter. Once in keyboard drag state,…" at bounding box center [585, 457] width 1096 height 548
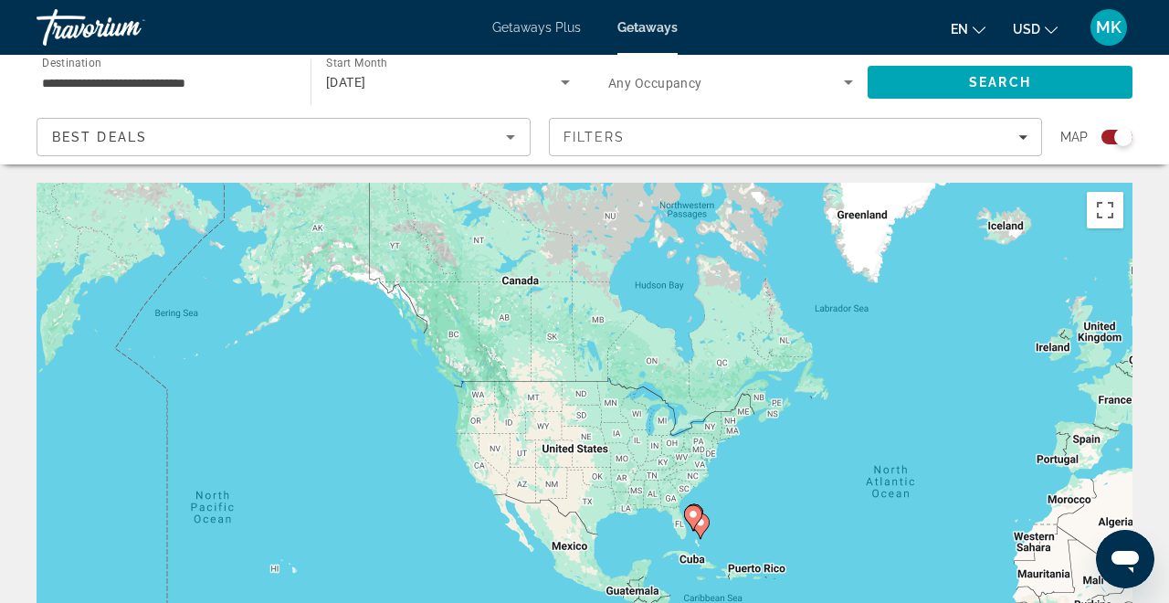
drag, startPoint x: 118, startPoint y: 402, endPoint x: 480, endPoint y: 458, distance: 366.8
click at [481, 458] on div "To activate drag with keyboard, press Alt + Enter. Once in keyboard drag state,…" at bounding box center [585, 457] width 1096 height 548
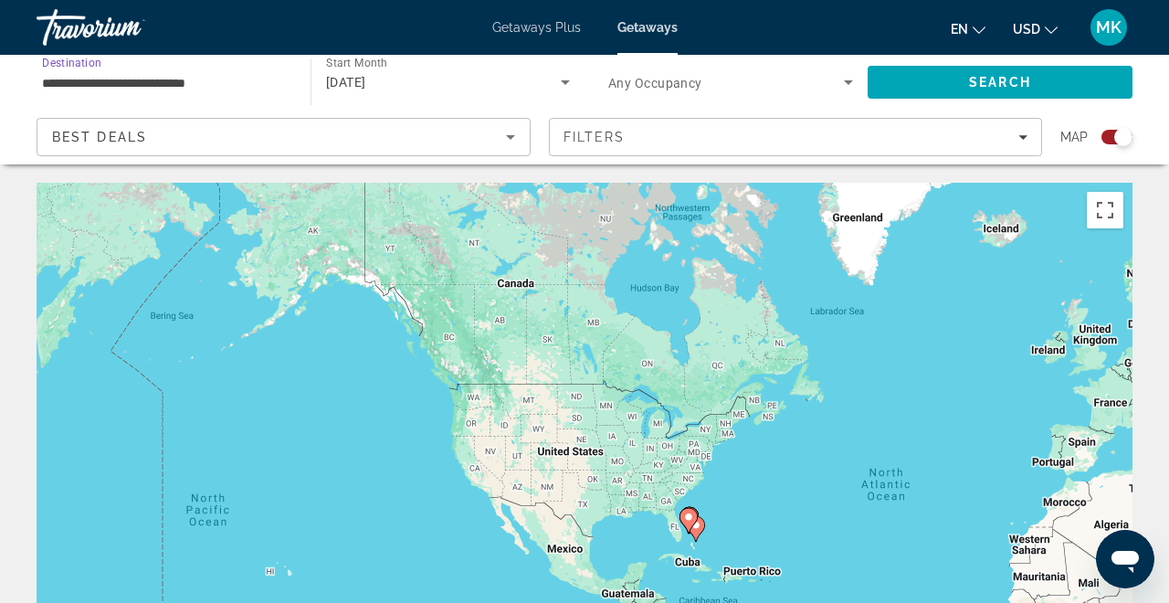
click at [249, 80] on input "**********" at bounding box center [164, 83] width 245 height 22
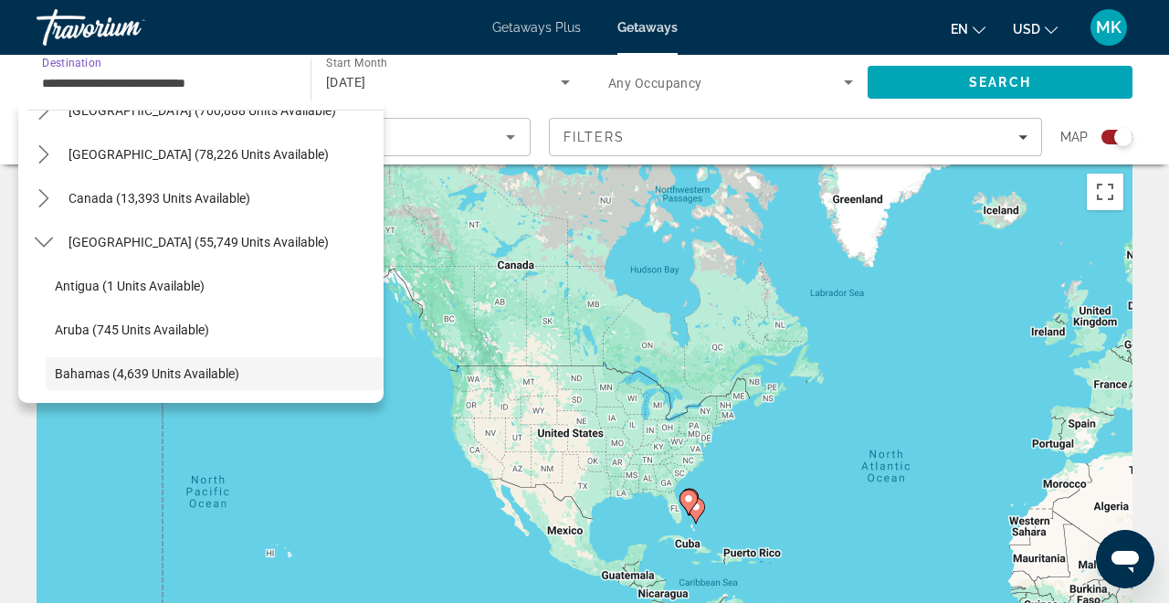
scroll to position [72, 0]
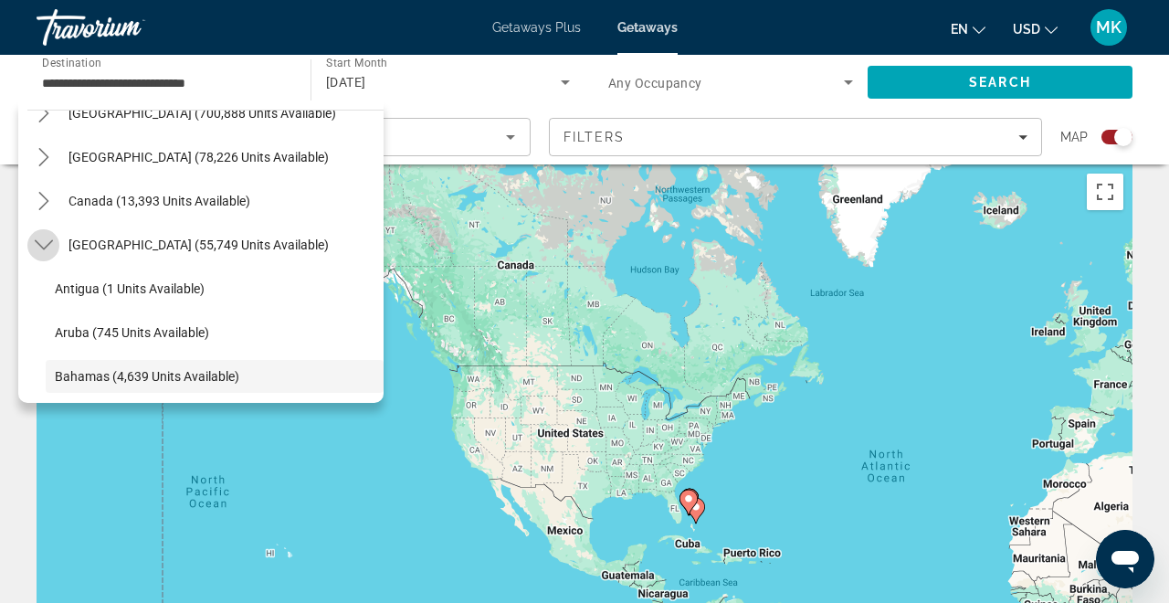
click at [42, 242] on icon "Toggle Caribbean & Atlantic Islands (55,749 units available) submenu" at bounding box center [44, 245] width 18 height 18
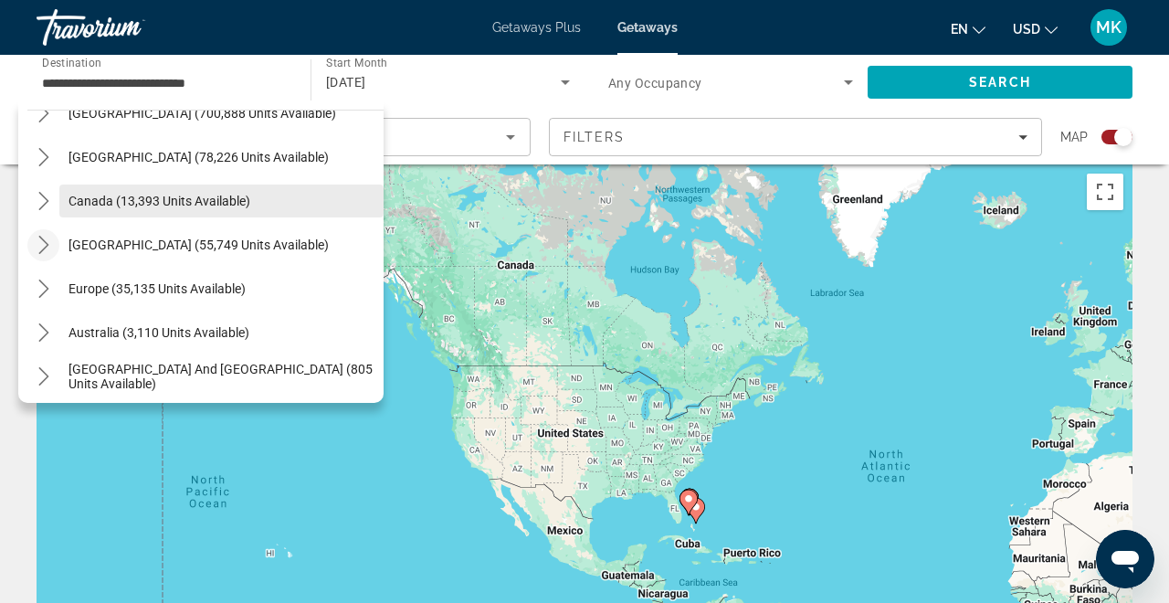
scroll to position [0, 0]
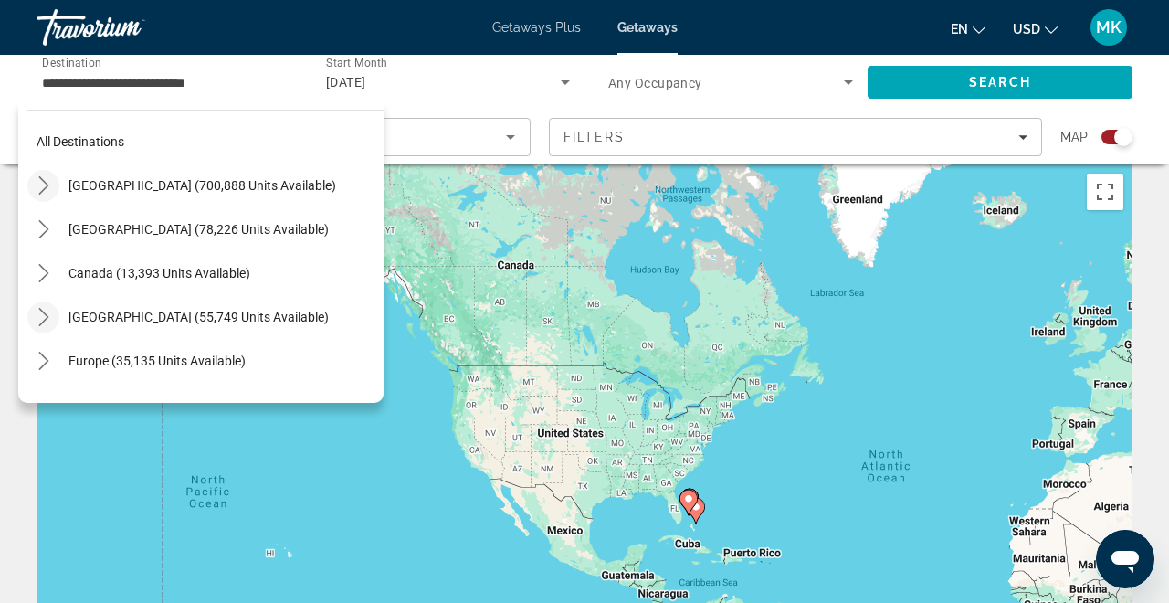
click at [46, 187] on icon "Toggle United States (700,888 units available) submenu" at bounding box center [43, 185] width 10 height 18
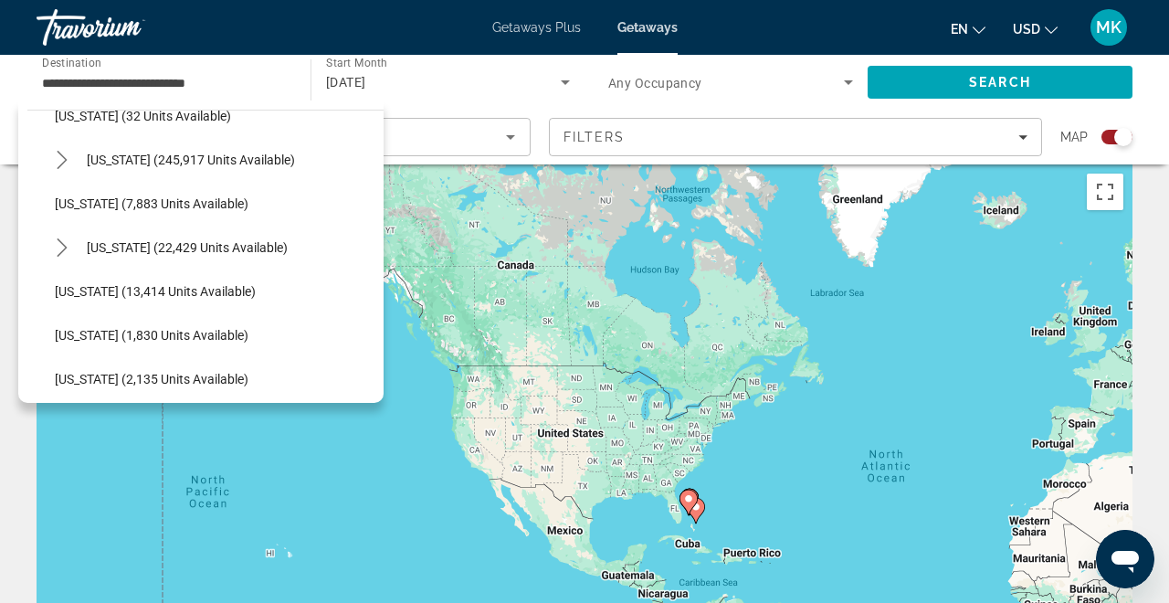
scroll to position [340, 0]
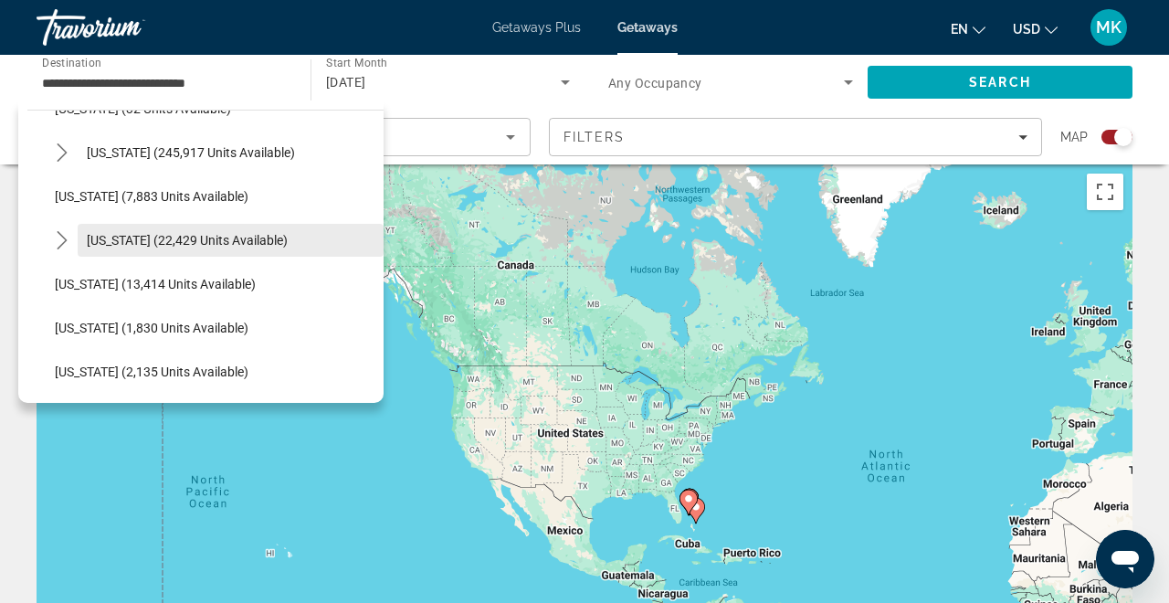
click at [163, 242] on span "[US_STATE] (22,429 units available)" at bounding box center [187, 240] width 201 height 15
type input "**********"
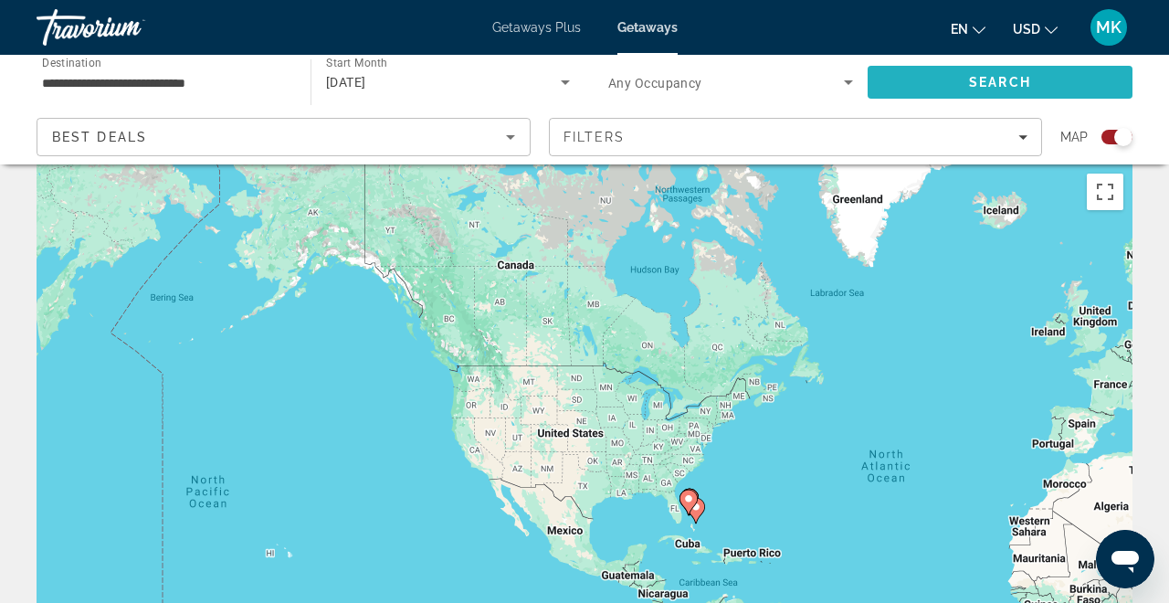
click at [941, 77] on span "Search" at bounding box center [999, 82] width 265 height 44
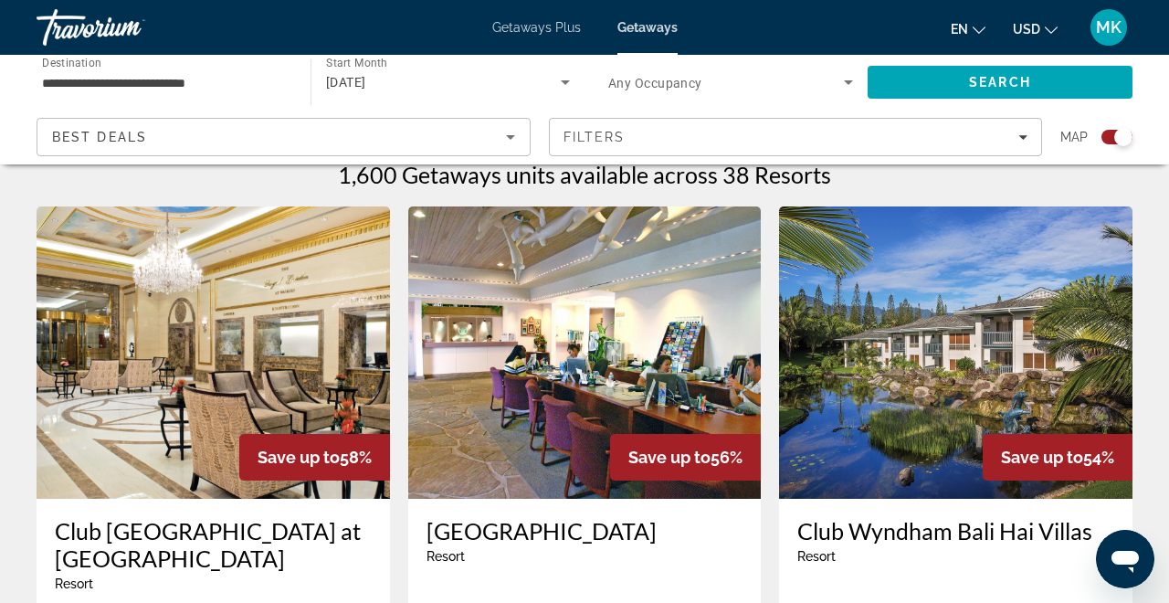
scroll to position [590, 0]
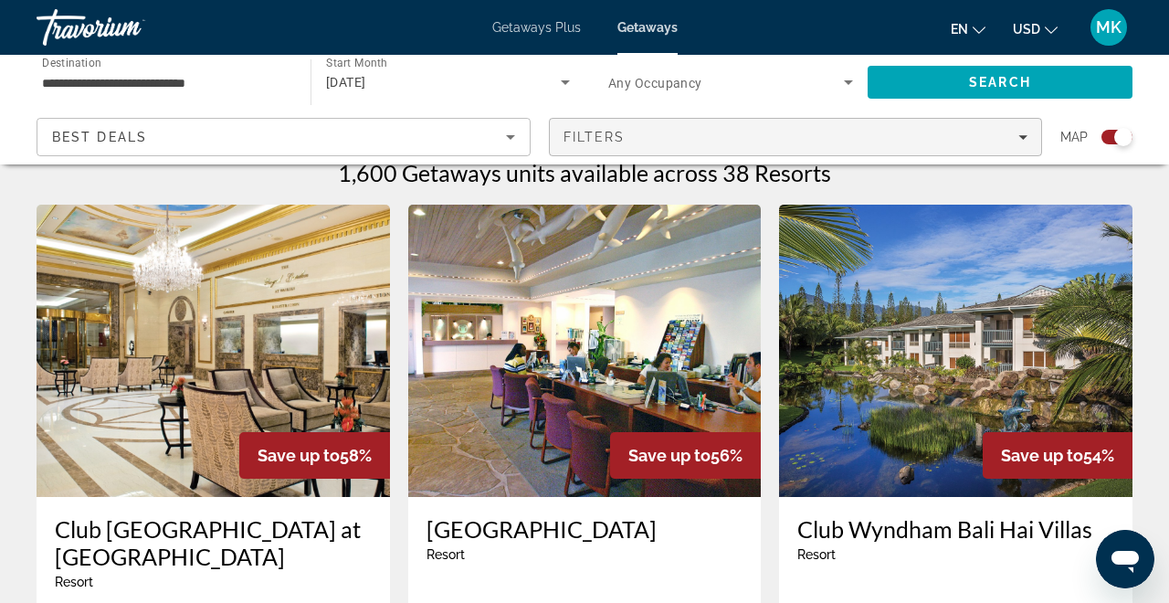
click at [639, 140] on div "Filters" at bounding box center [795, 137] width 465 height 15
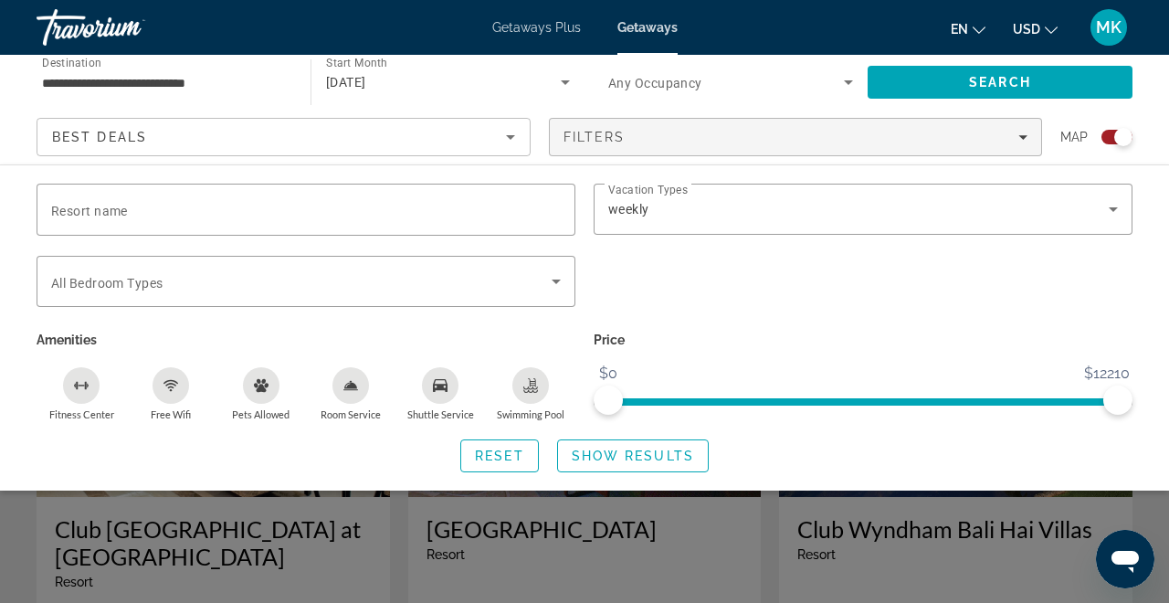
click at [658, 282] on div "Search widget" at bounding box center [862, 291] width 557 height 71
click at [774, 519] on div "Search widget" at bounding box center [584, 438] width 1169 height 329
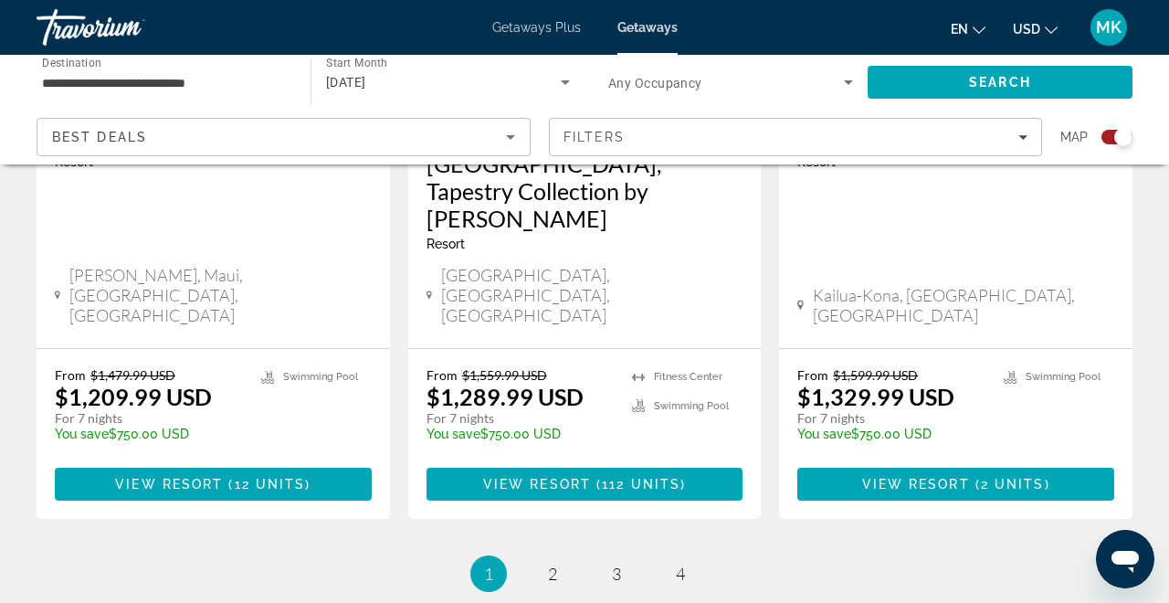
scroll to position [3081, 0]
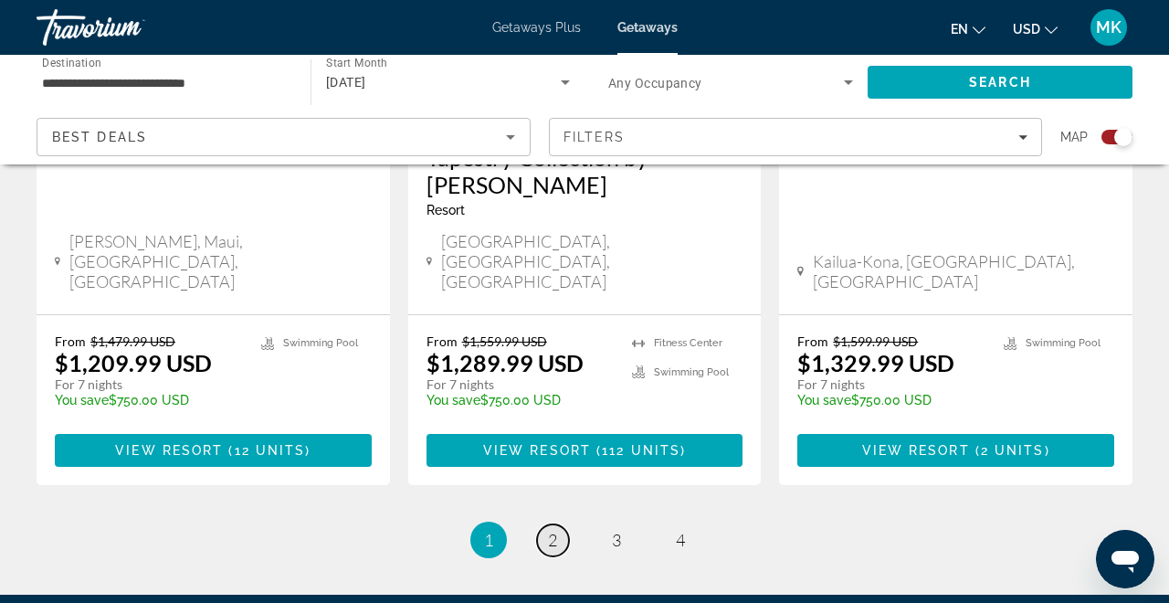
click at [548, 530] on span "2" at bounding box center [552, 540] width 9 height 20
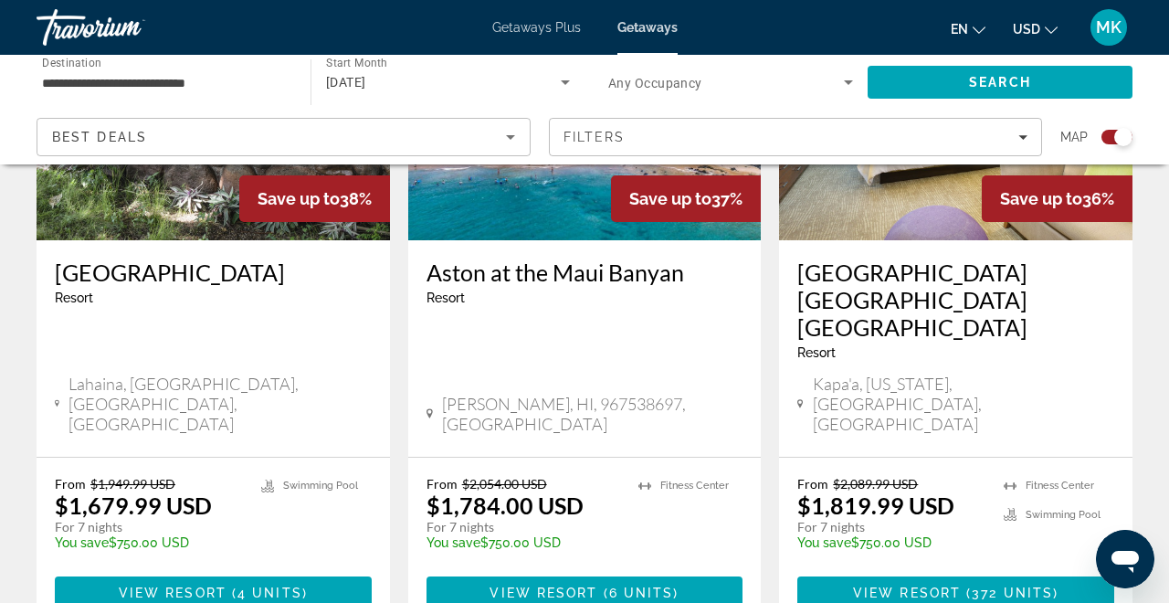
scroll to position [2868, 0]
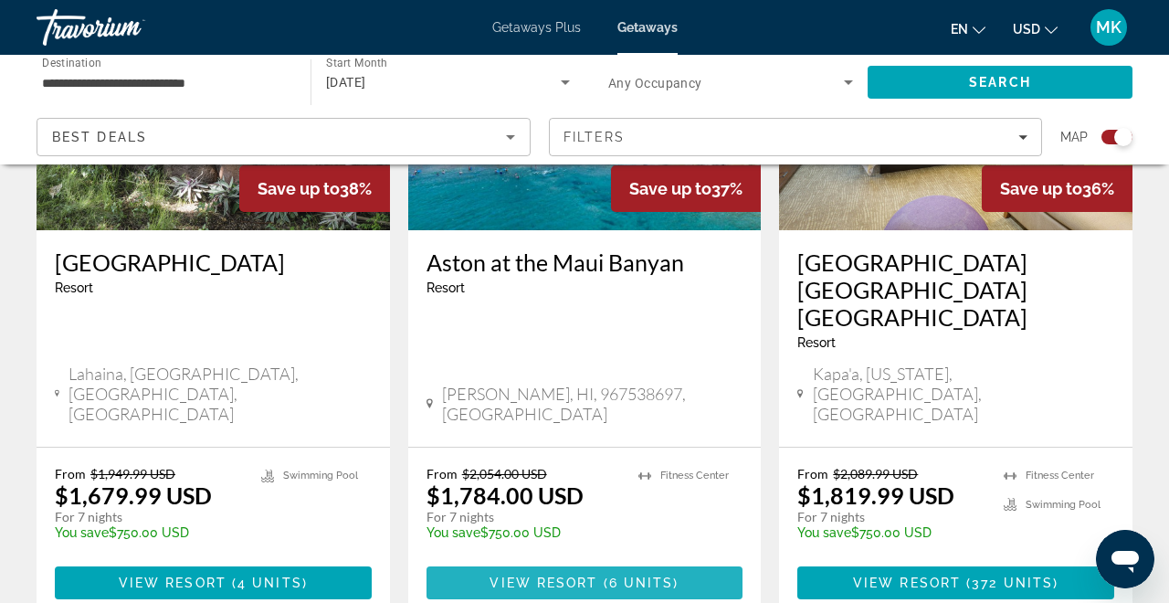
click at [565, 575] on span "View Resort" at bounding box center [543, 582] width 108 height 15
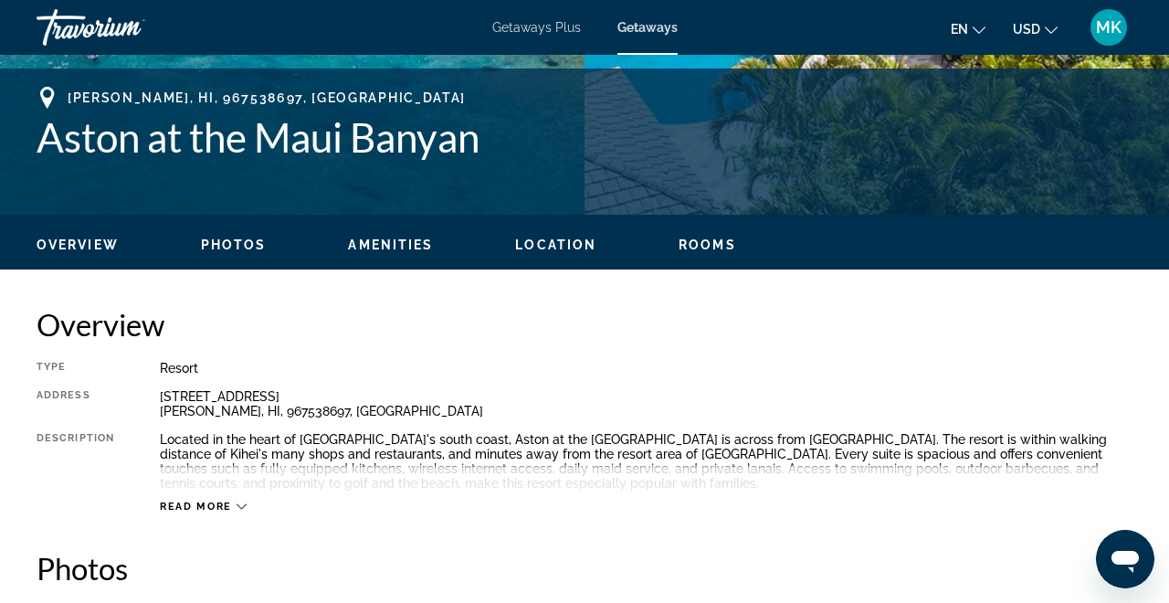
scroll to position [729, 0]
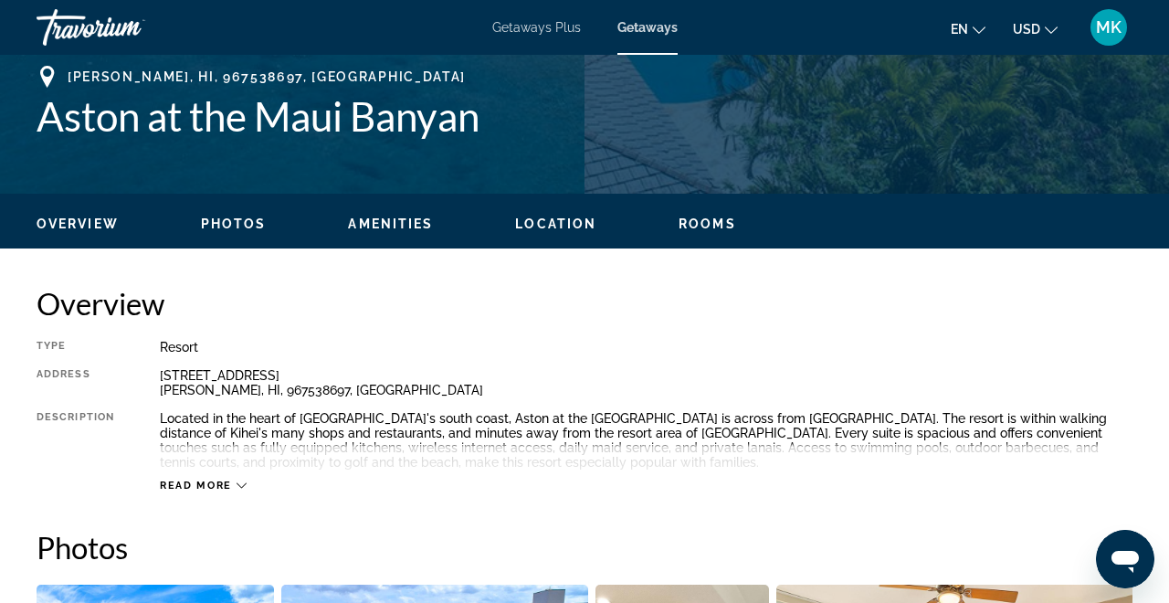
click at [209, 483] on span "Read more" at bounding box center [196, 485] width 72 height 12
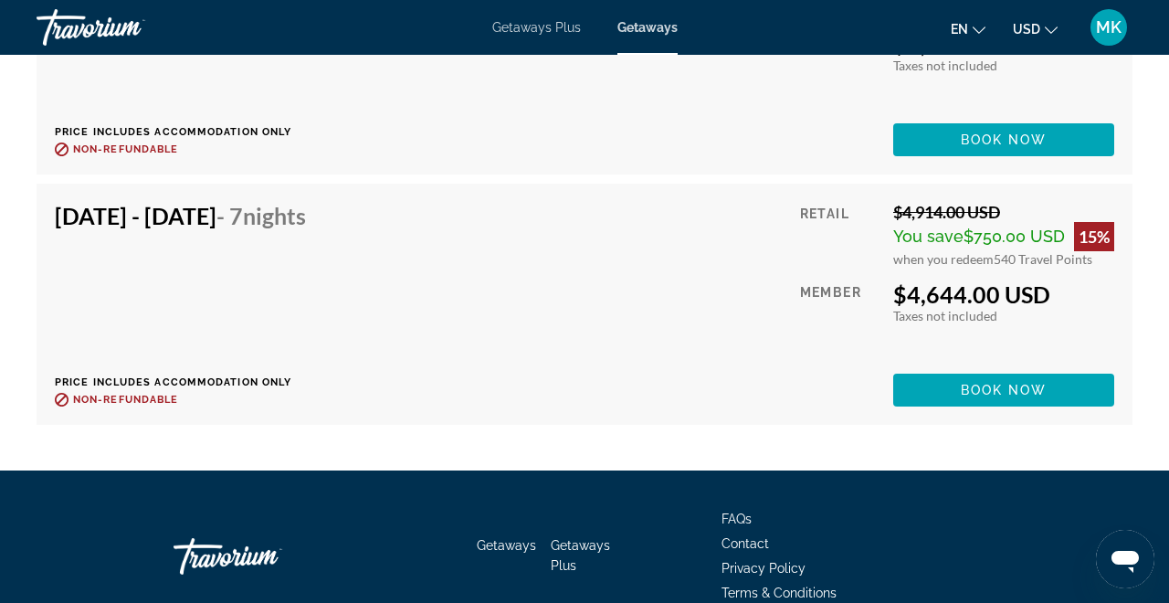
scroll to position [5221, 0]
